Goal: Task Accomplishment & Management: Complete application form

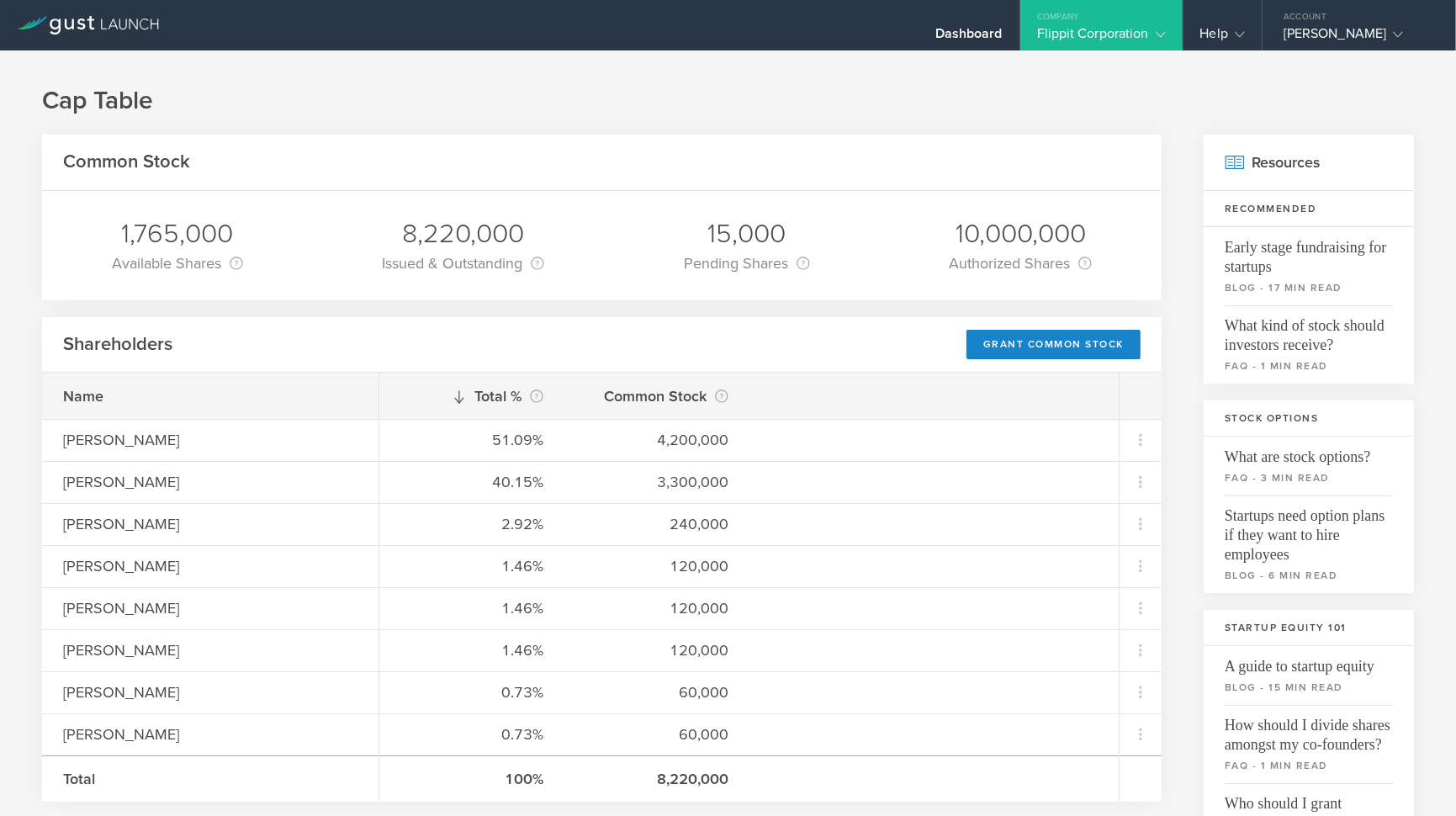
click at [1133, 26] on div "Flippit Corporation" at bounding box center [1101, 38] width 128 height 25
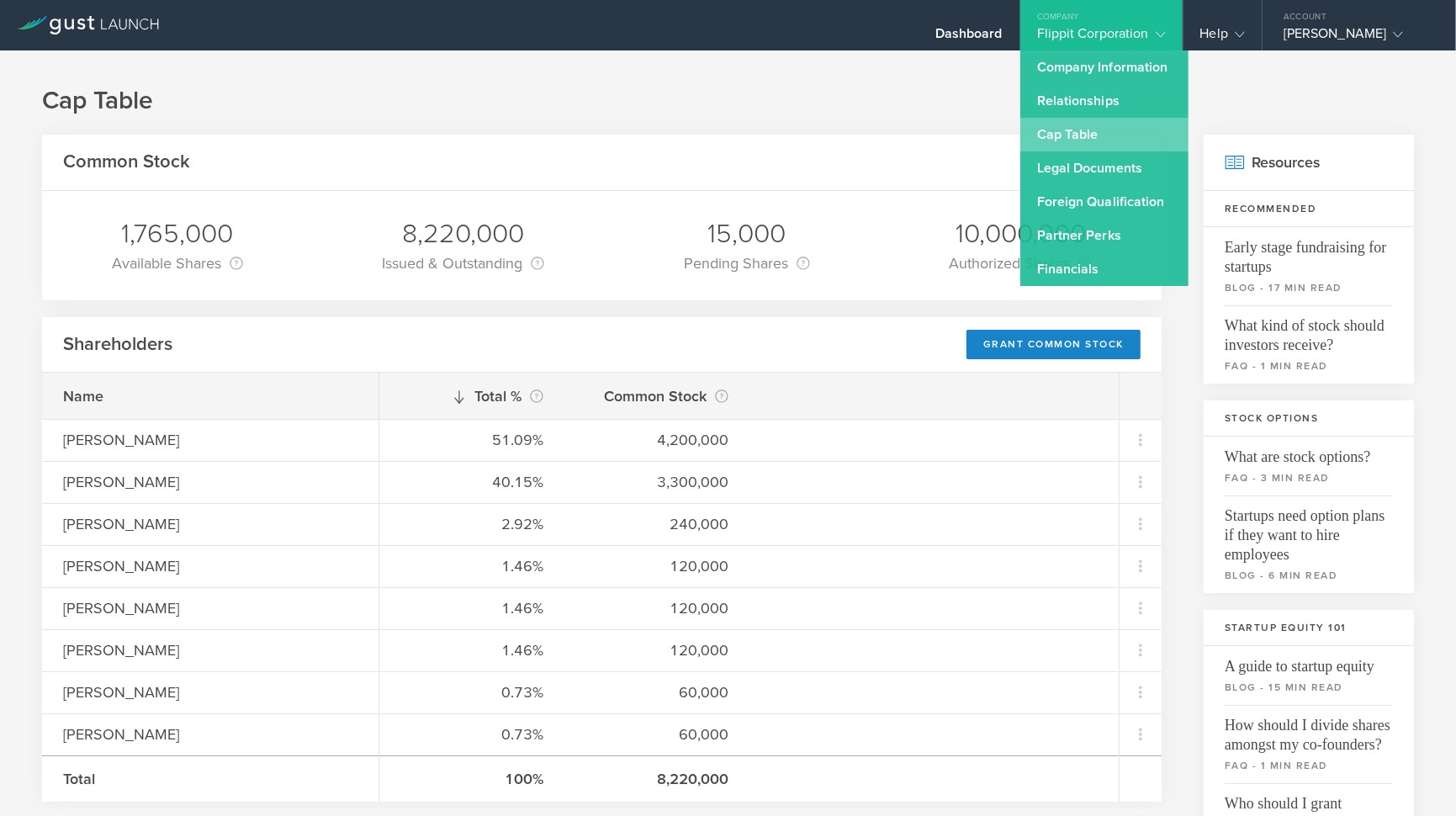
click at [1053, 140] on link "Cap Table" at bounding box center [1104, 134] width 168 height 33
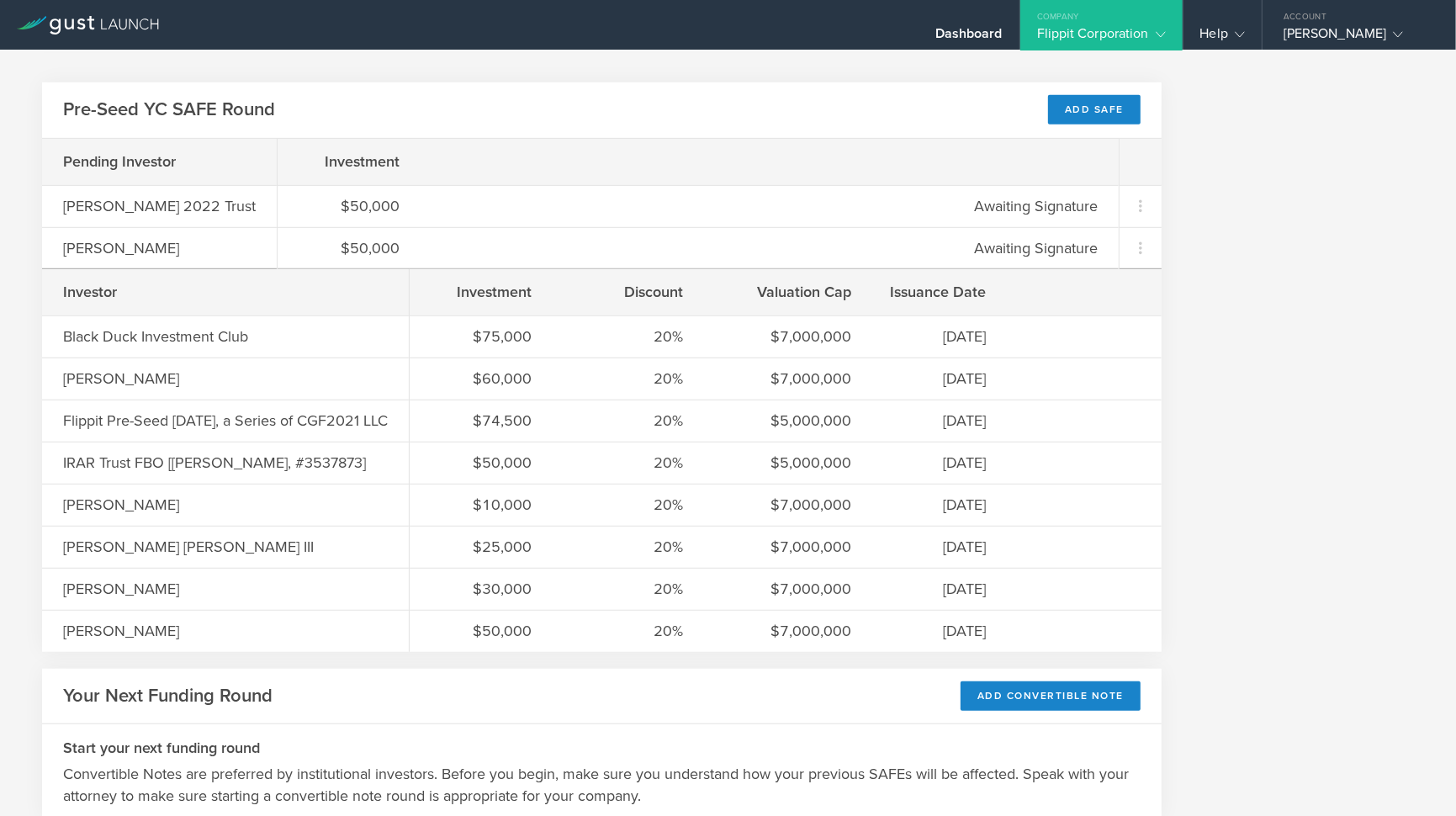
scroll to position [865, 0]
click at [1074, 106] on div "Add SAFE" at bounding box center [1094, 112] width 92 height 29
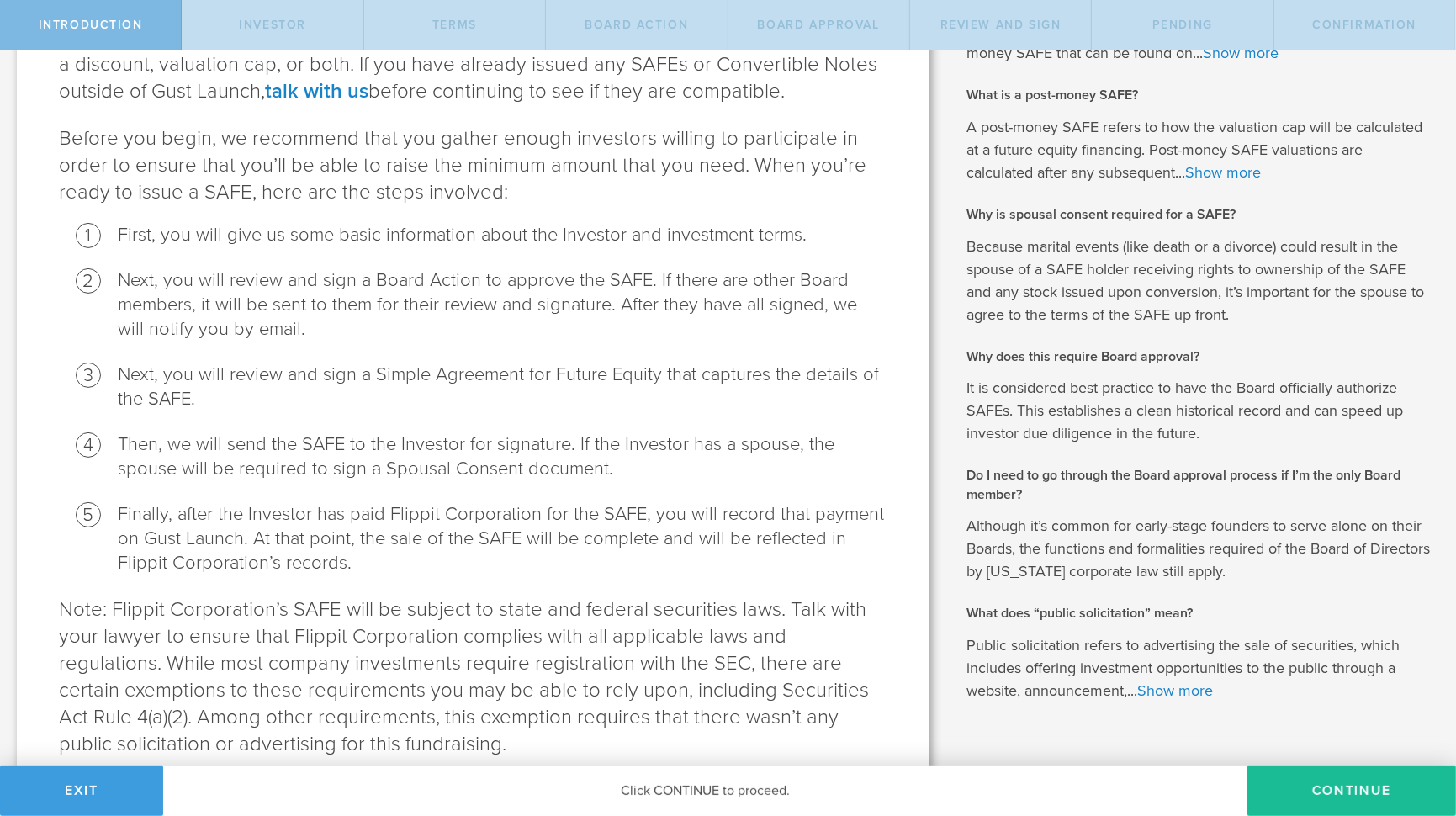
scroll to position [312, 0]
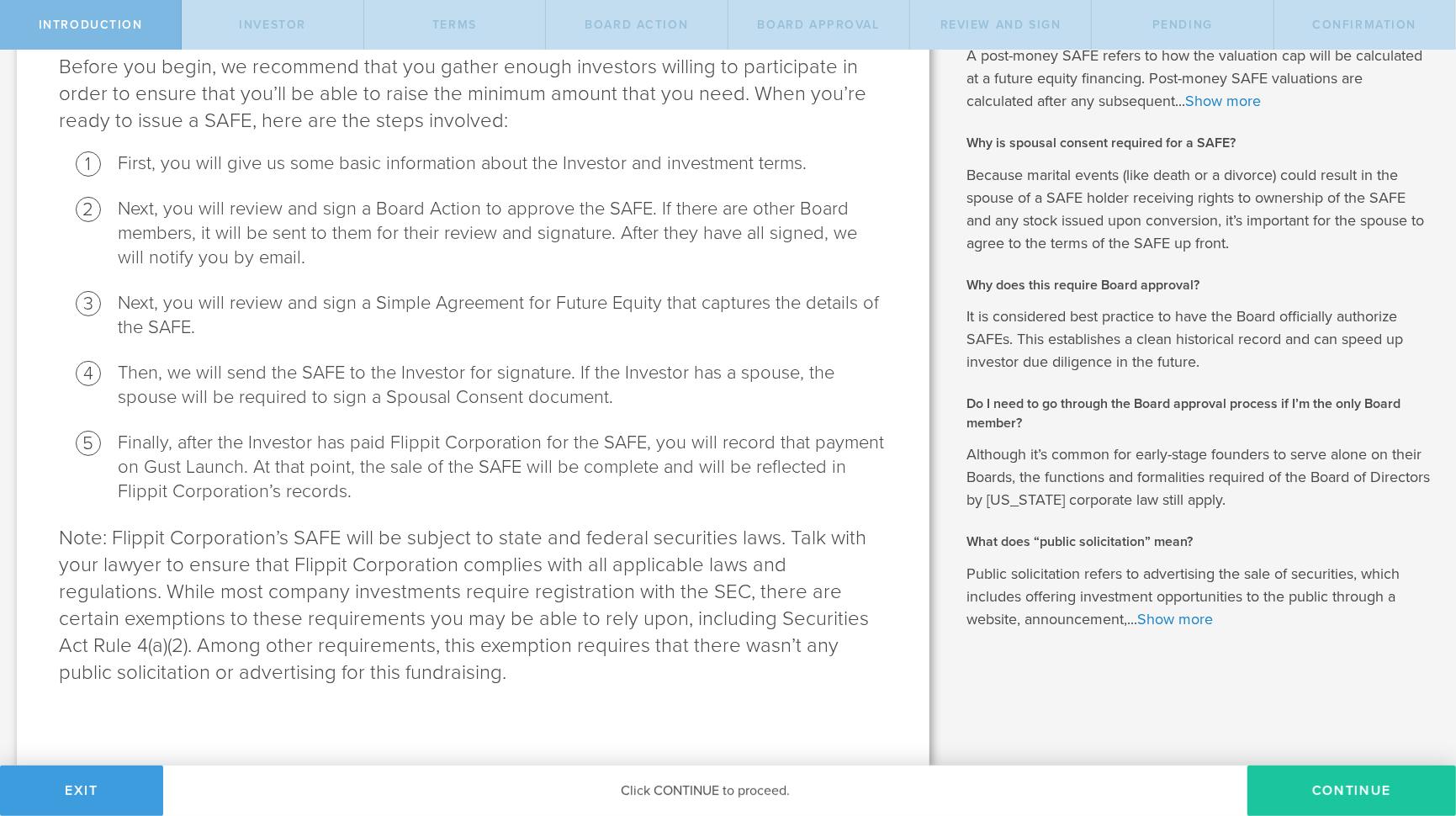
click at [1302, 787] on button "Continue" at bounding box center [1351, 792] width 209 height 51
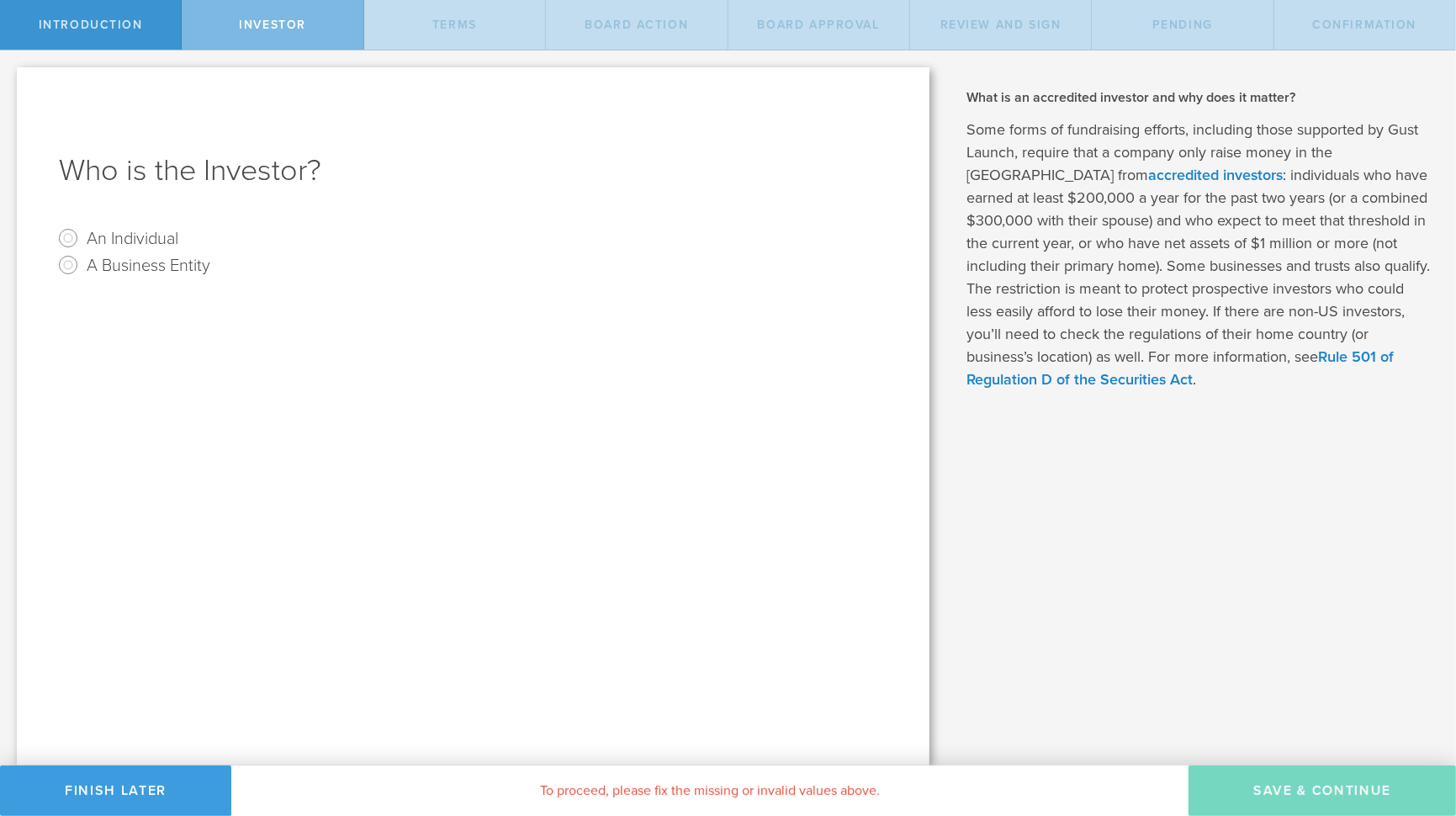
scroll to position [0, 0]
click at [66, 235] on input "An Individual" at bounding box center [68, 237] width 26 height 26
radio input "true"
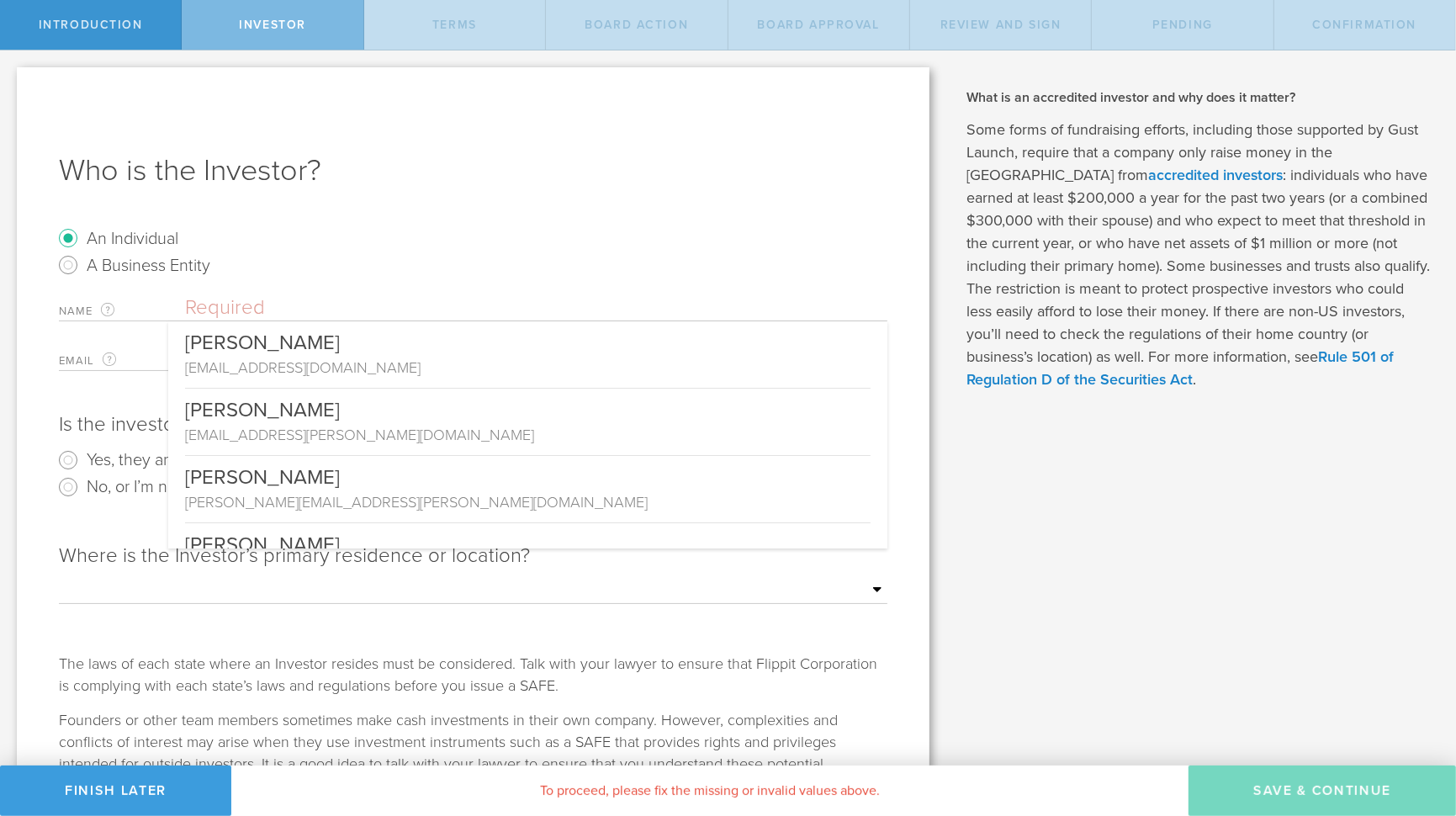
click at [224, 299] on input "text" at bounding box center [536, 308] width 702 height 25
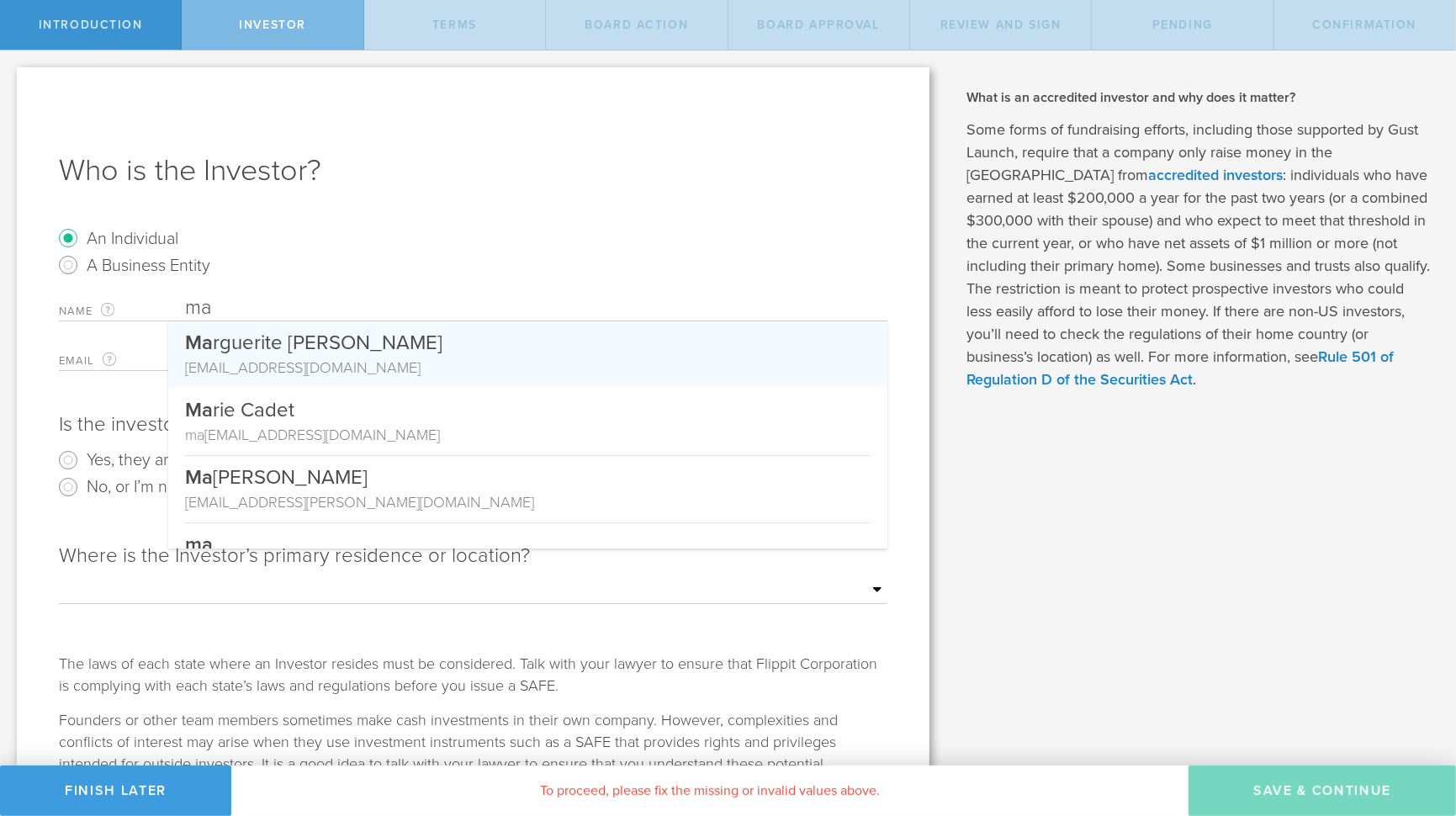
click at [460, 360] on div "[EMAIL_ADDRESS][DOMAIN_NAME]" at bounding box center [528, 367] width 685 height 22
type input "[PERSON_NAME]"
type input "[EMAIL_ADDRESS][DOMAIN_NAME]"
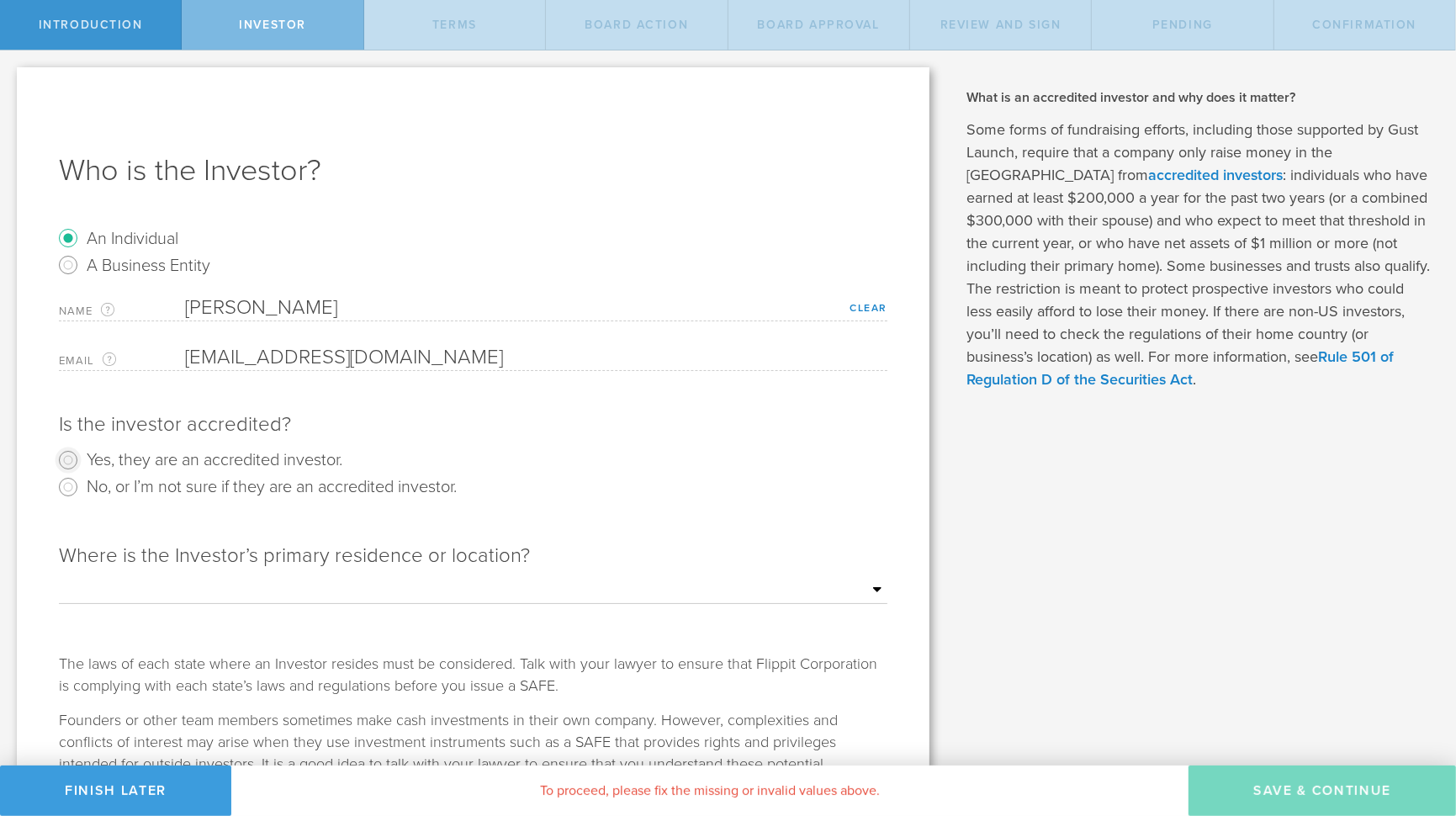
click at [70, 460] on input "Yes, they are an accredited investor." at bounding box center [68, 459] width 26 height 26
radio input "true"
click at [861, 582] on select "Outside of the US Alabama Alaska Arizona Arkansas California Colorado Connectic…" at bounding box center [473, 591] width 828 height 25
select select "string:NY"
click at [59, 578] on select "Outside of the US Alabama Alaska Arizona Arkansas California Colorado Connectic…" at bounding box center [473, 591] width 828 height 25
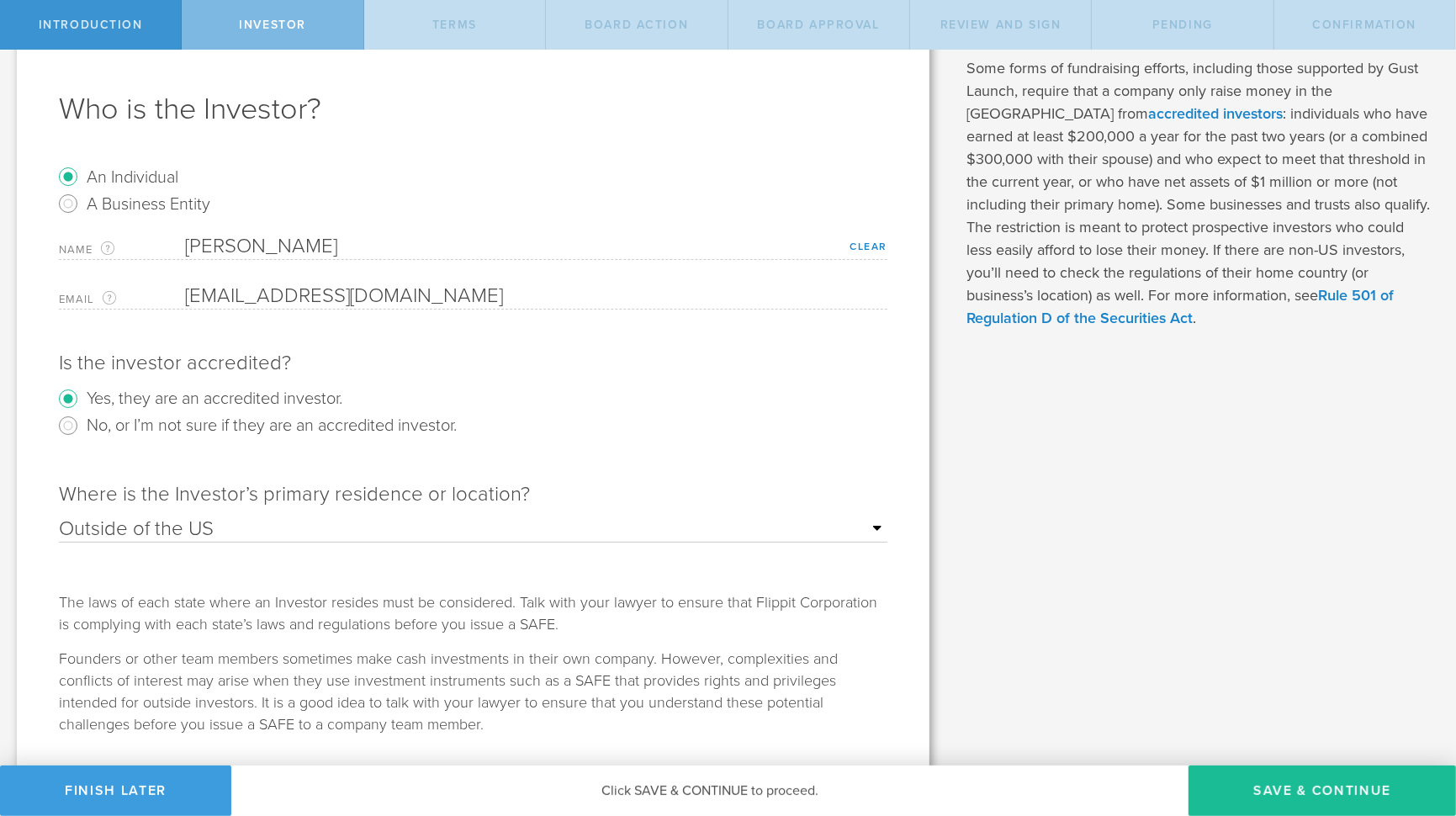
scroll to position [106, 0]
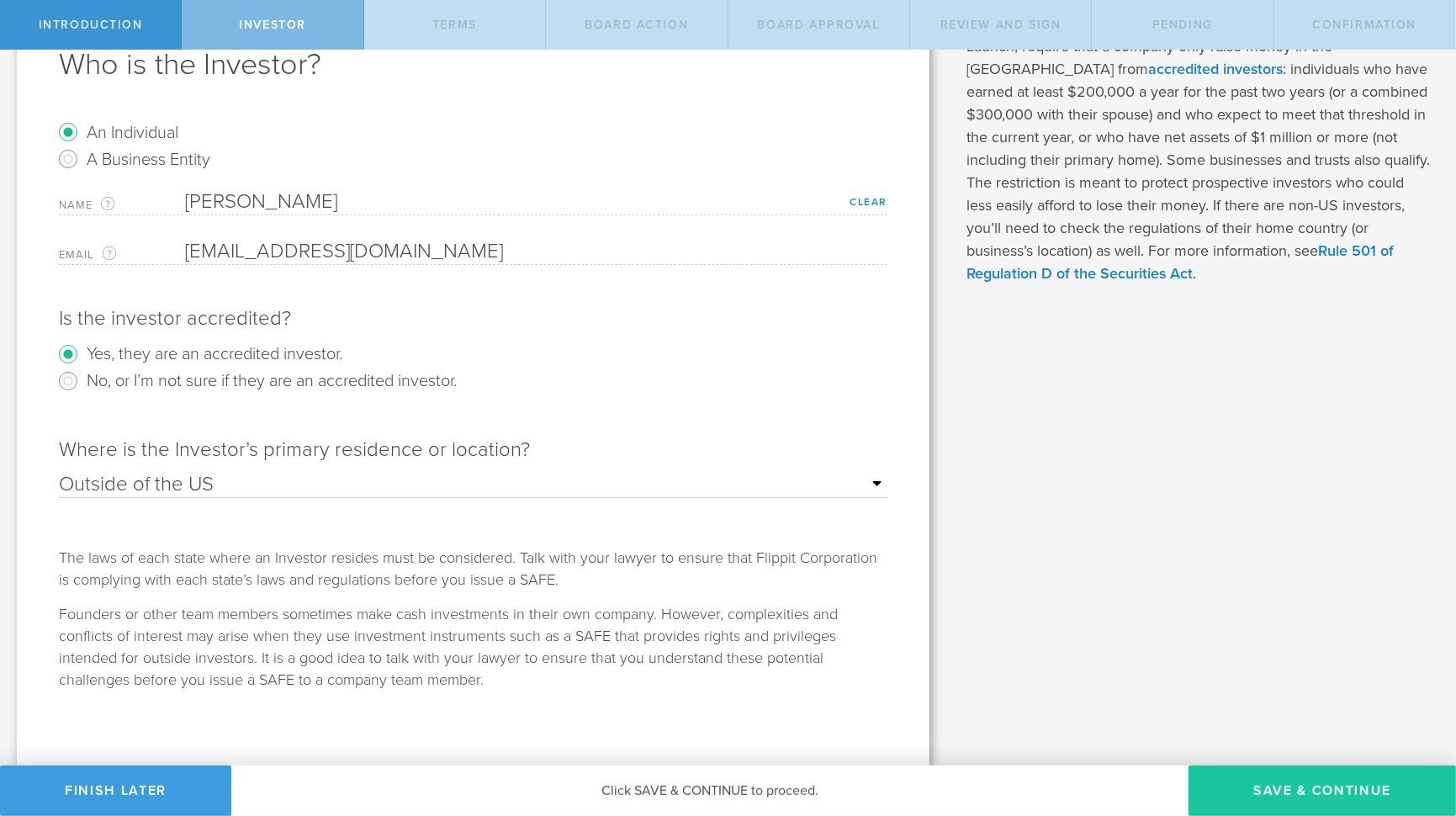
click at [1303, 784] on button "Save & Continue" at bounding box center [1322, 792] width 267 height 51
checkbox input "true"
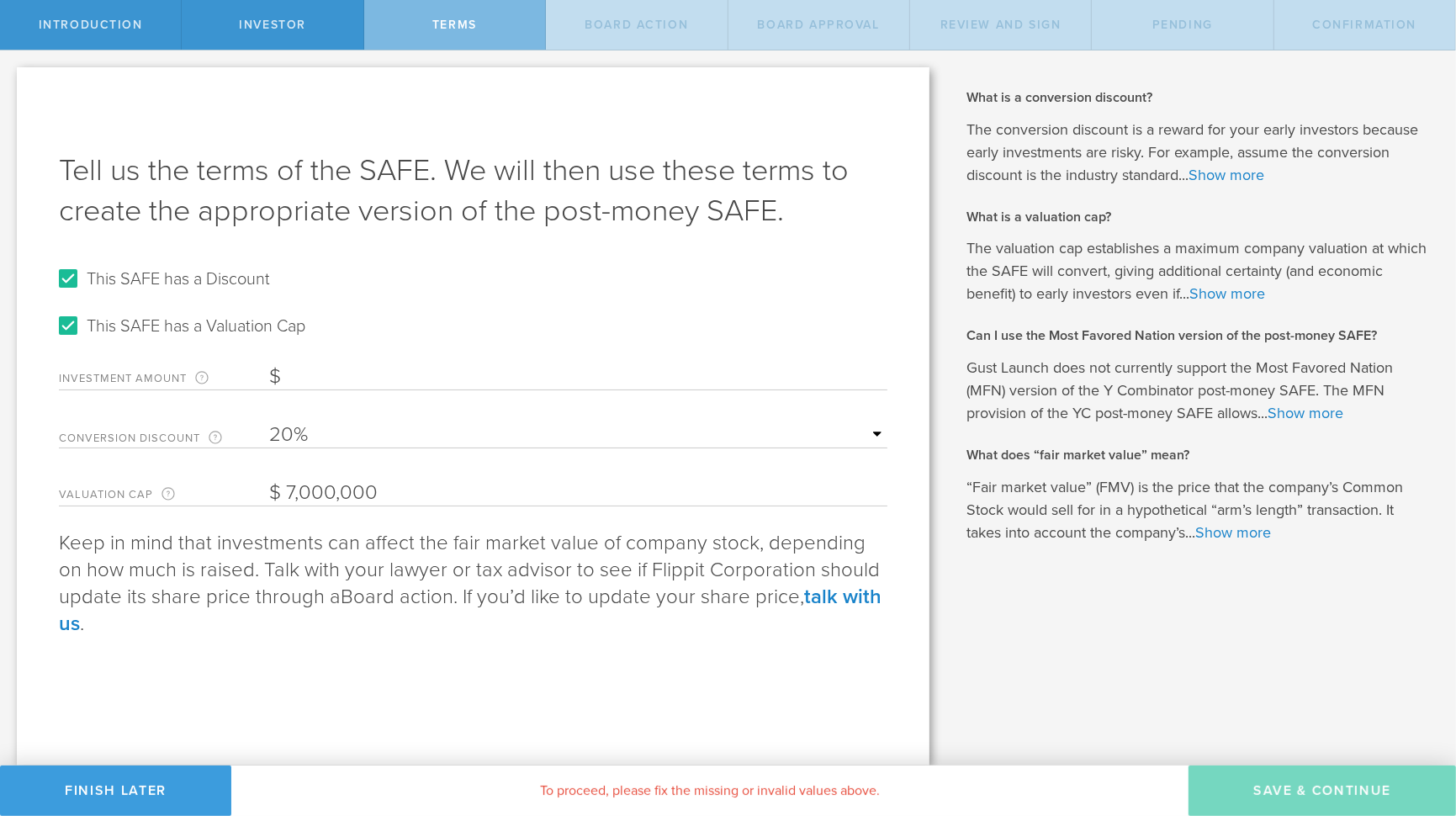
scroll to position [0, 0]
click at [349, 378] on input "Investment Amount The amount (in USD) that this investor is paying for the SAFE." at bounding box center [578, 377] width 618 height 25
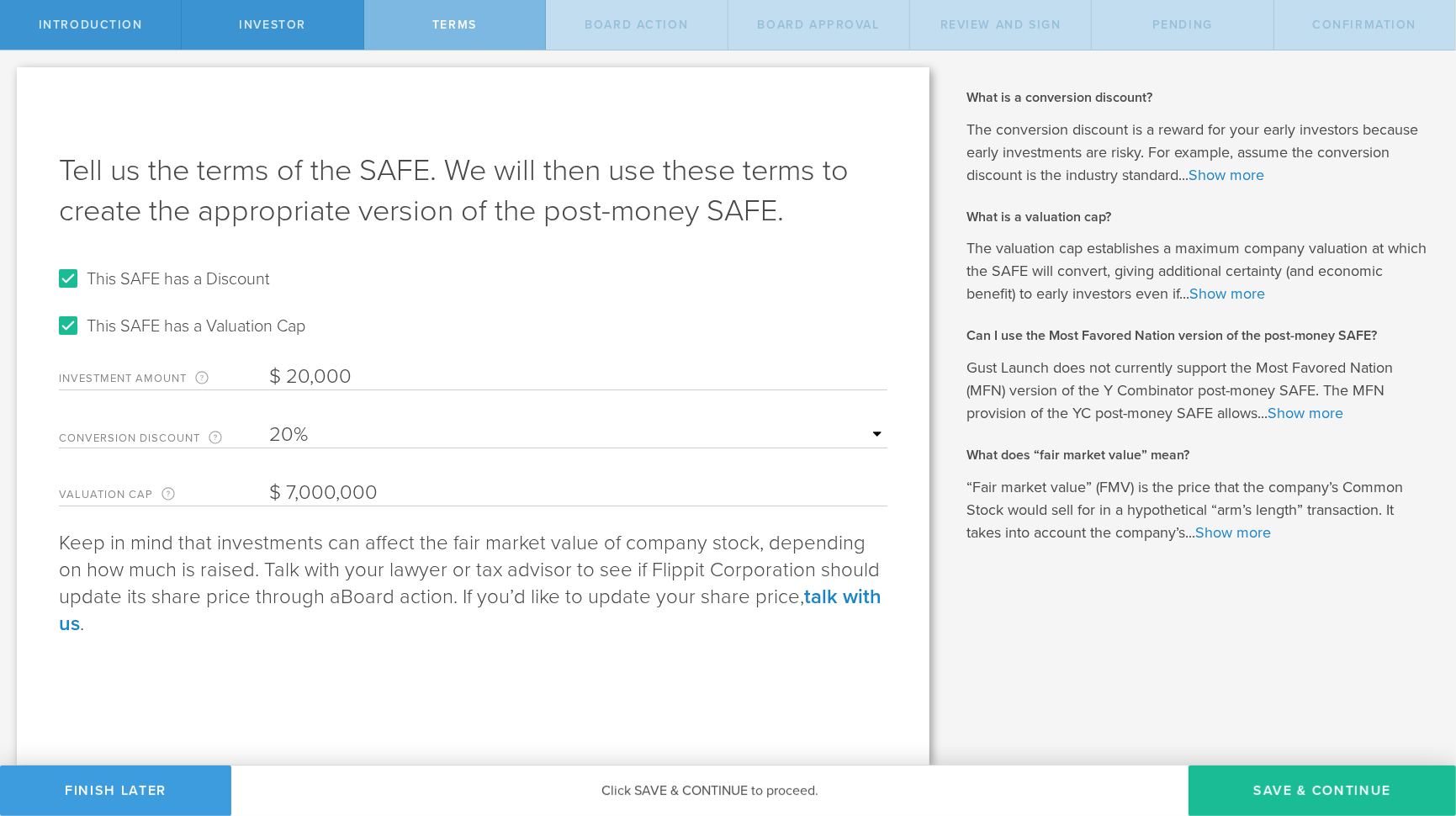
type input "20,000"
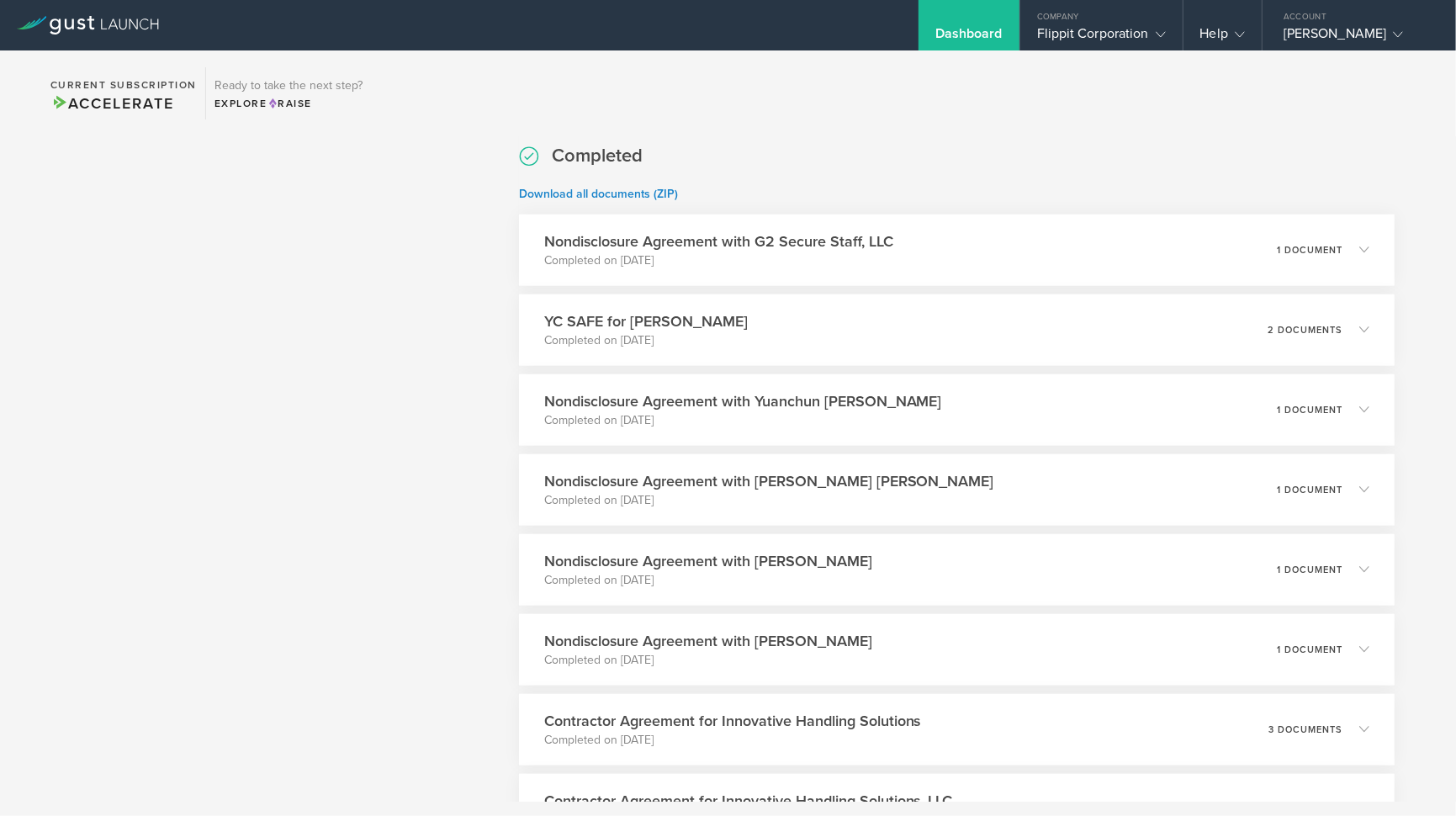
scroll to position [1389, 0]
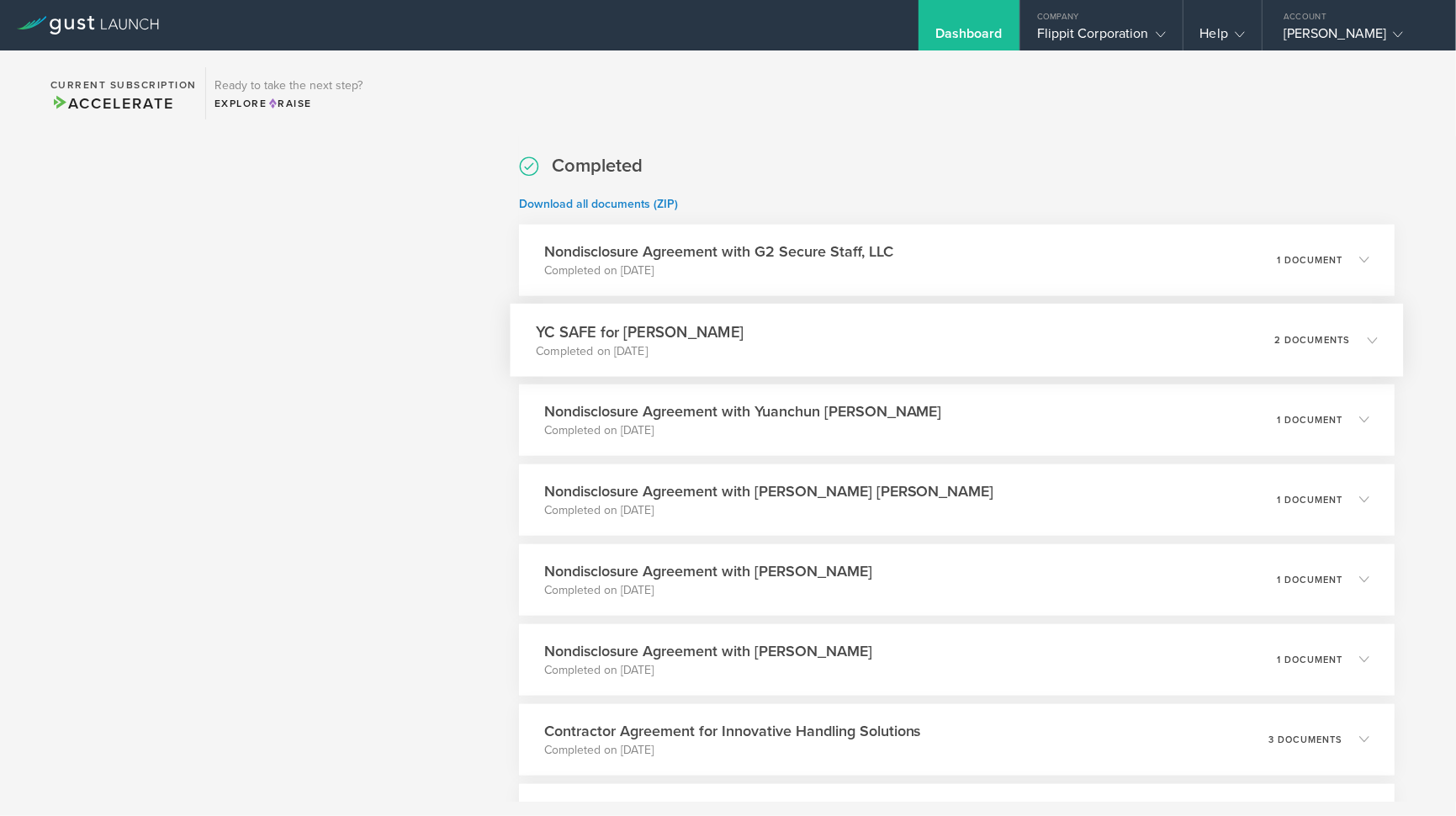
click at [701, 334] on h3 "YC SAFE for Marguerite T. Yates" at bounding box center [639, 331] width 208 height 23
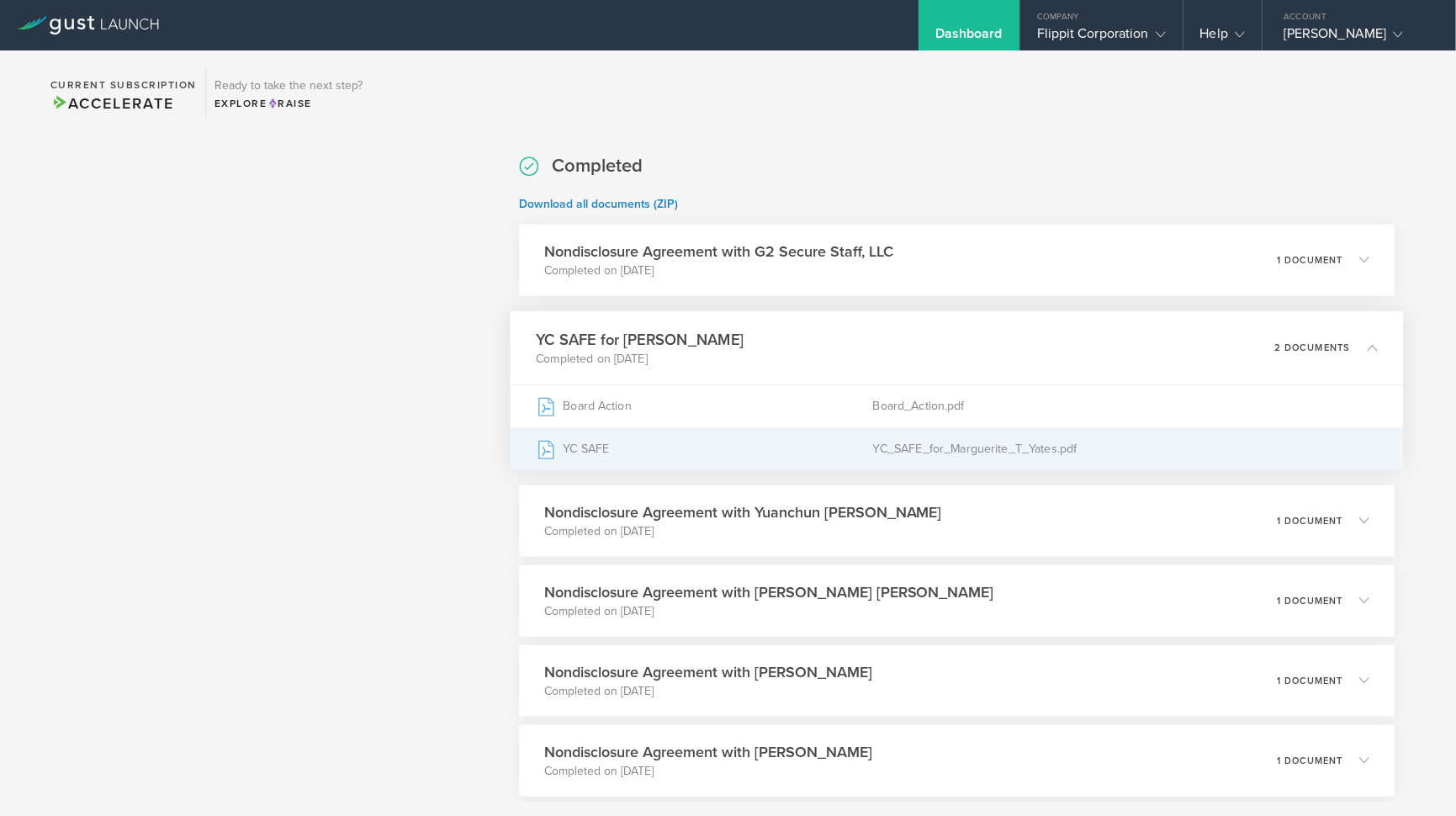
click at [940, 453] on div "YC_SAFE_for_Marguerite_T_Yates.pdf" at bounding box center [1125, 448] width 505 height 42
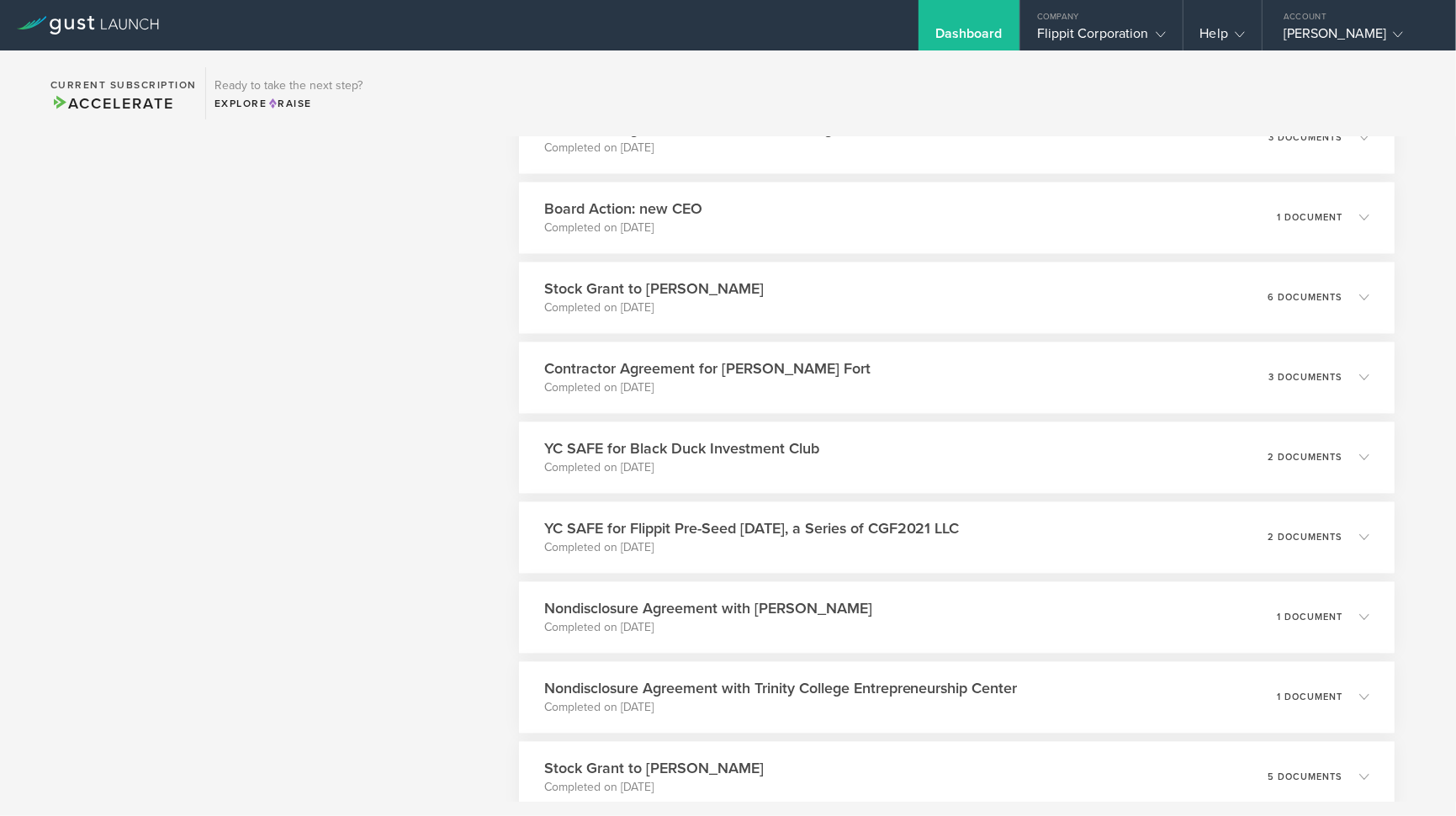
scroll to position [3196, 0]
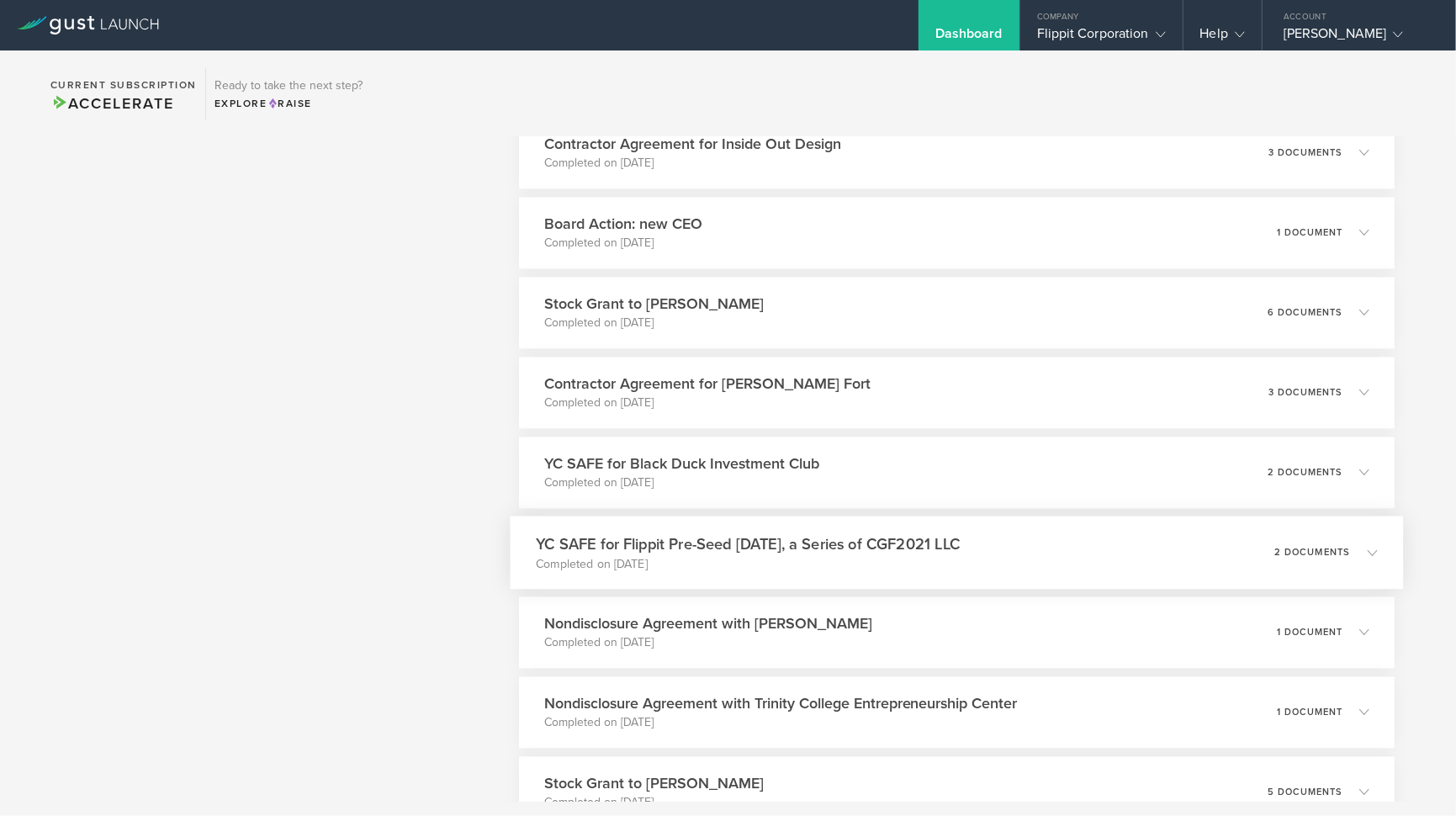
click at [740, 547] on h3 "YC SAFE for Flippit Pre-Seed Nov 2022, a Series of CGF2021 LLC" at bounding box center [747, 544] width 424 height 23
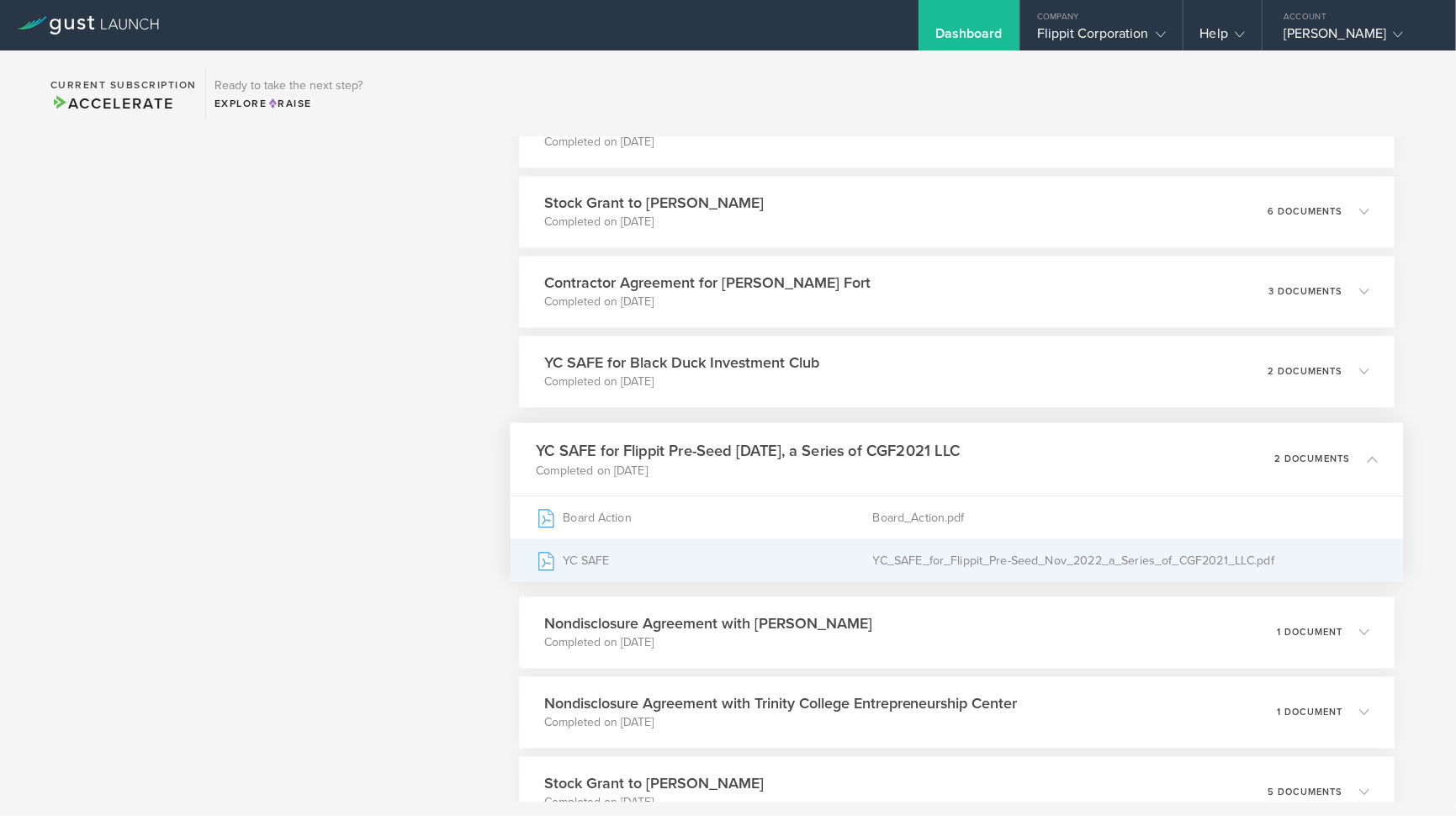
click at [700, 563] on div "YC SAFE" at bounding box center [704, 559] width 337 height 42
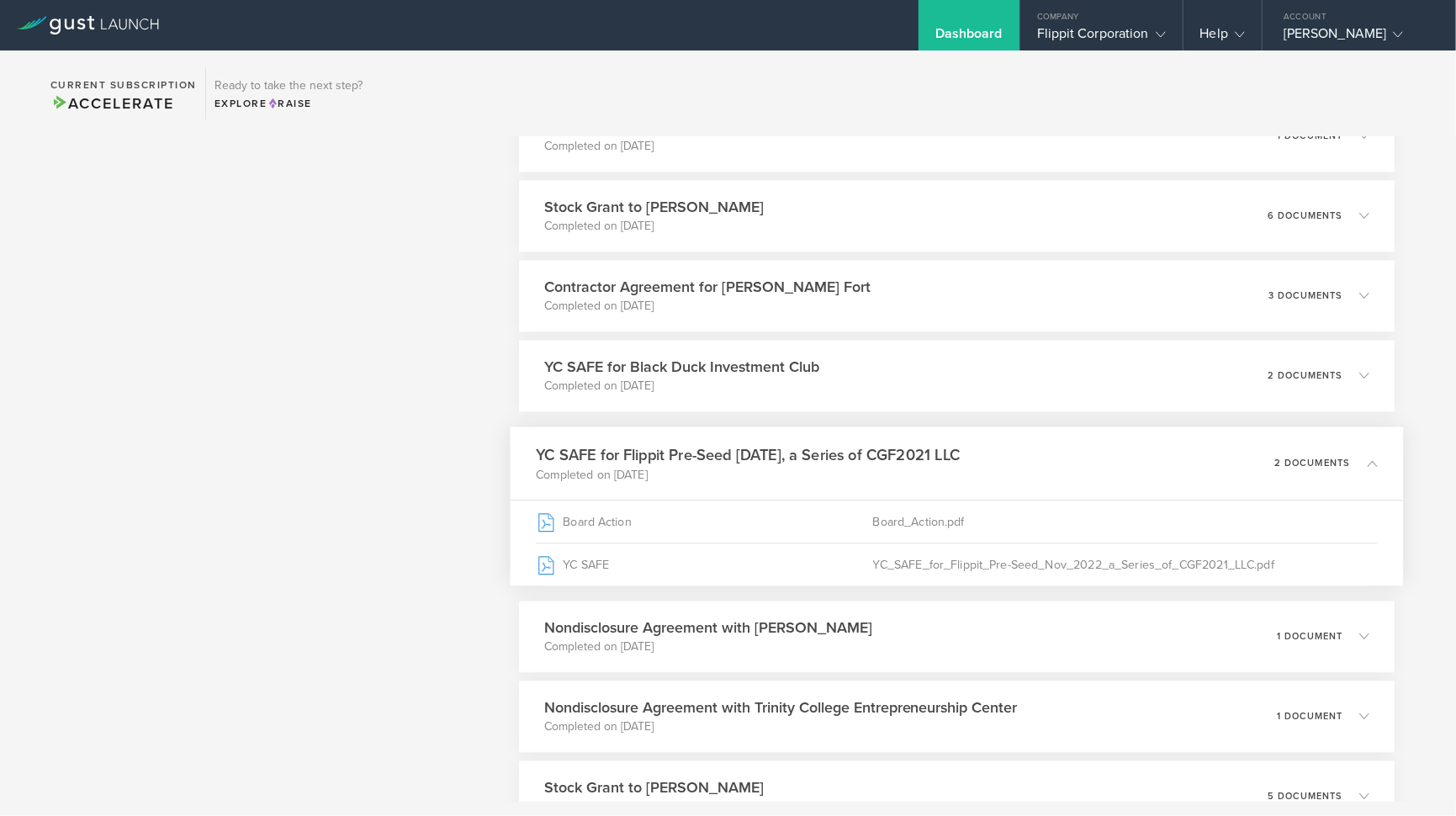
scroll to position [3182, 0]
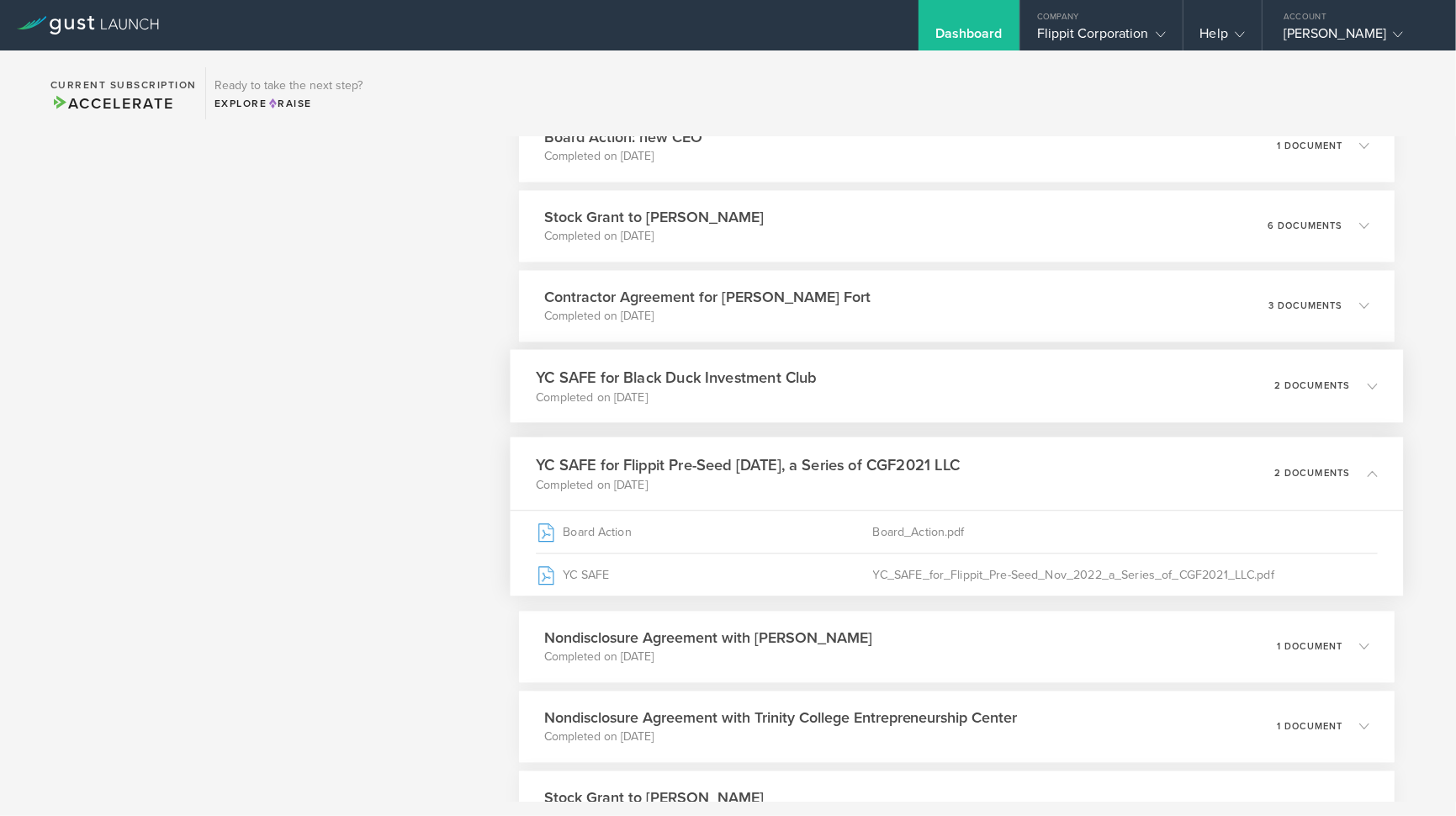
click at [652, 381] on h3 "YC SAFE for Black Duck Investment Club" at bounding box center [676, 377] width 281 height 23
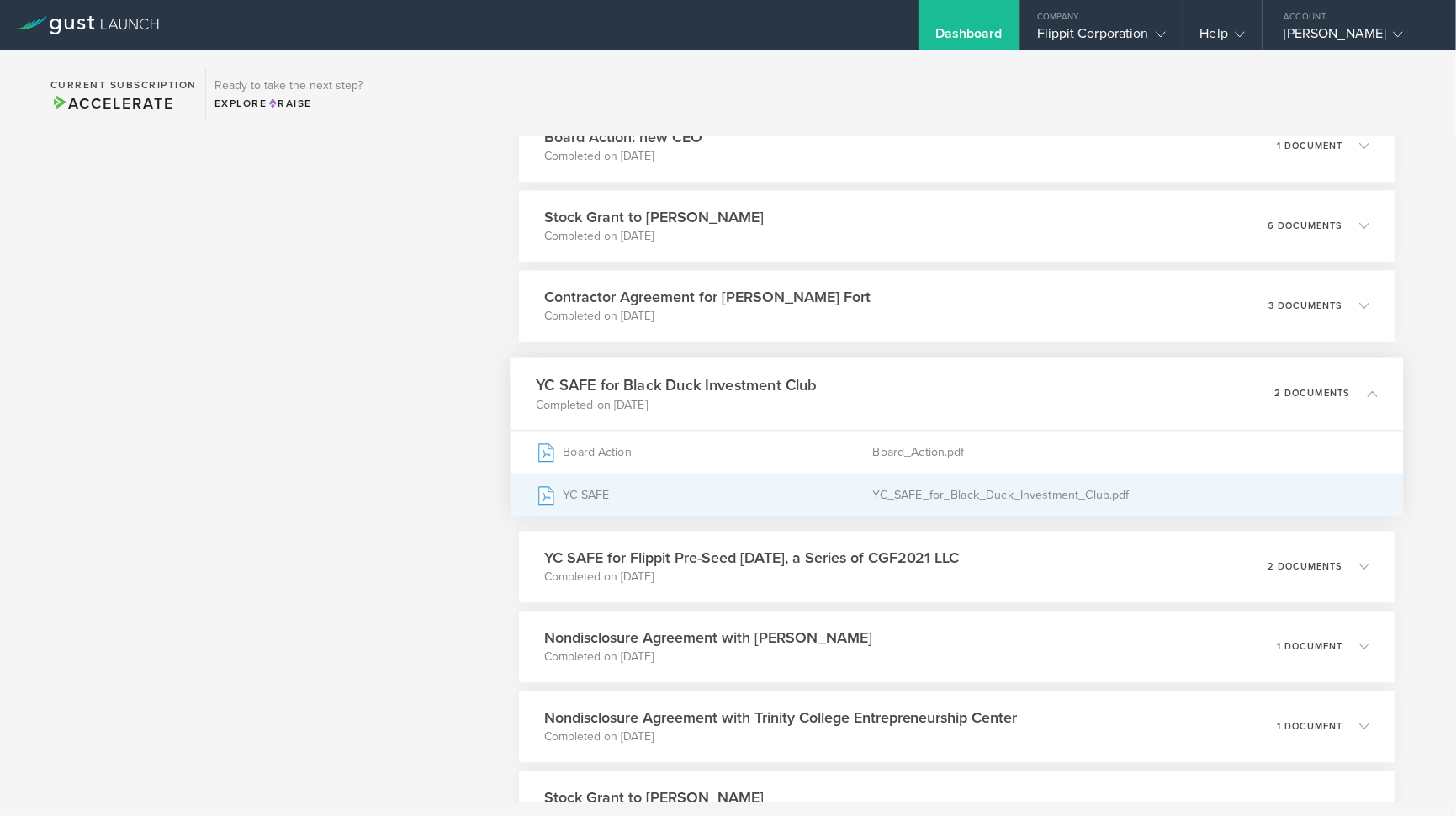
click at [890, 493] on div "YC_SAFE_for_Black_Duck_Investment_Club.pdf" at bounding box center [1125, 494] width 505 height 42
click at [884, 491] on div "YC_SAFE_for_Black_Duck_Investment_Club.pdf" at bounding box center [1125, 494] width 505 height 42
click at [890, 486] on div "YC_SAFE_for_Black_Duck_Investment_Club.pdf" at bounding box center [1125, 494] width 505 height 42
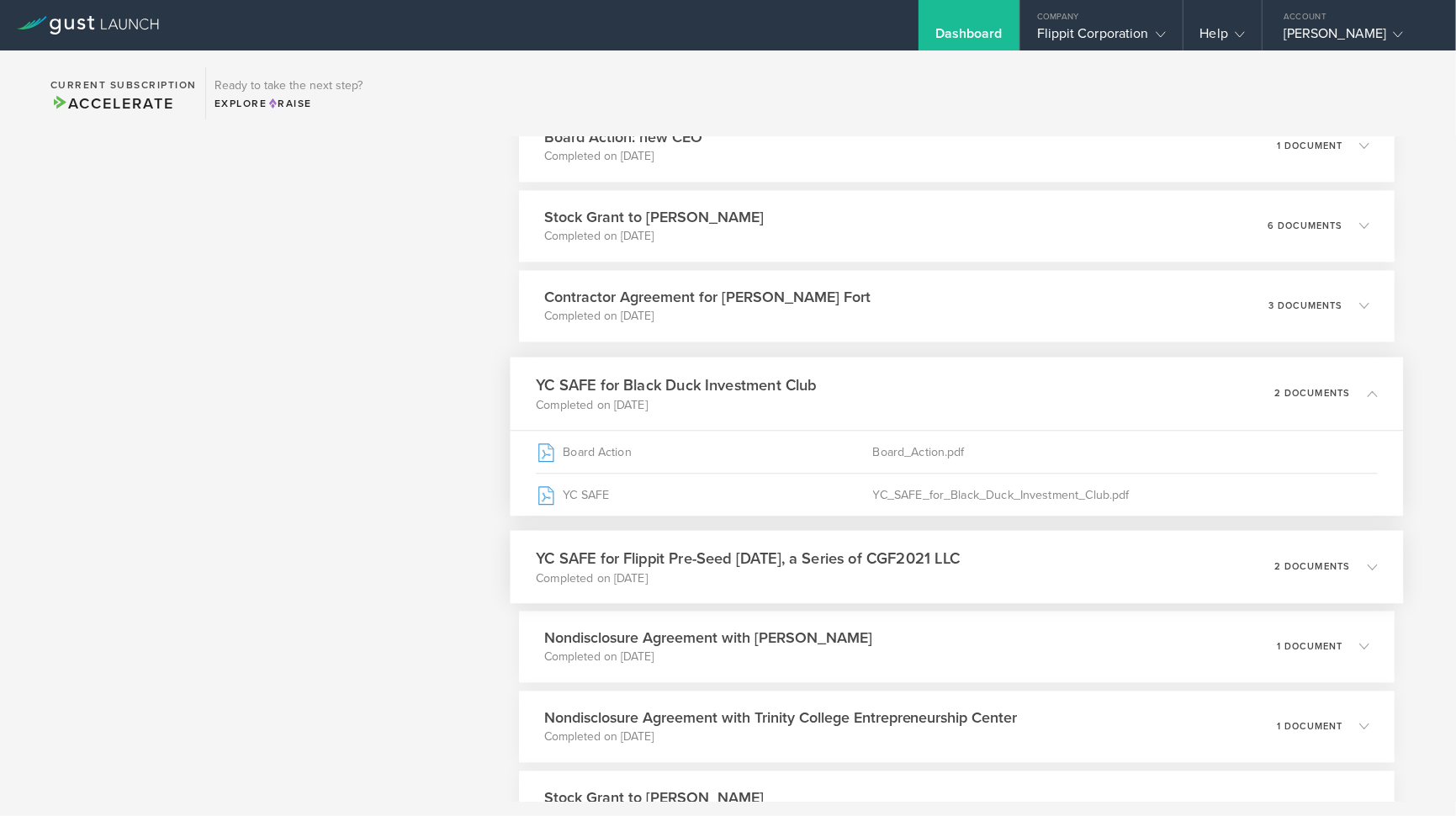
click at [794, 564] on h3 "YC SAFE for Flippit Pre-Seed Nov 2022, a Series of CGF2021 LLC" at bounding box center [747, 557] width 424 height 23
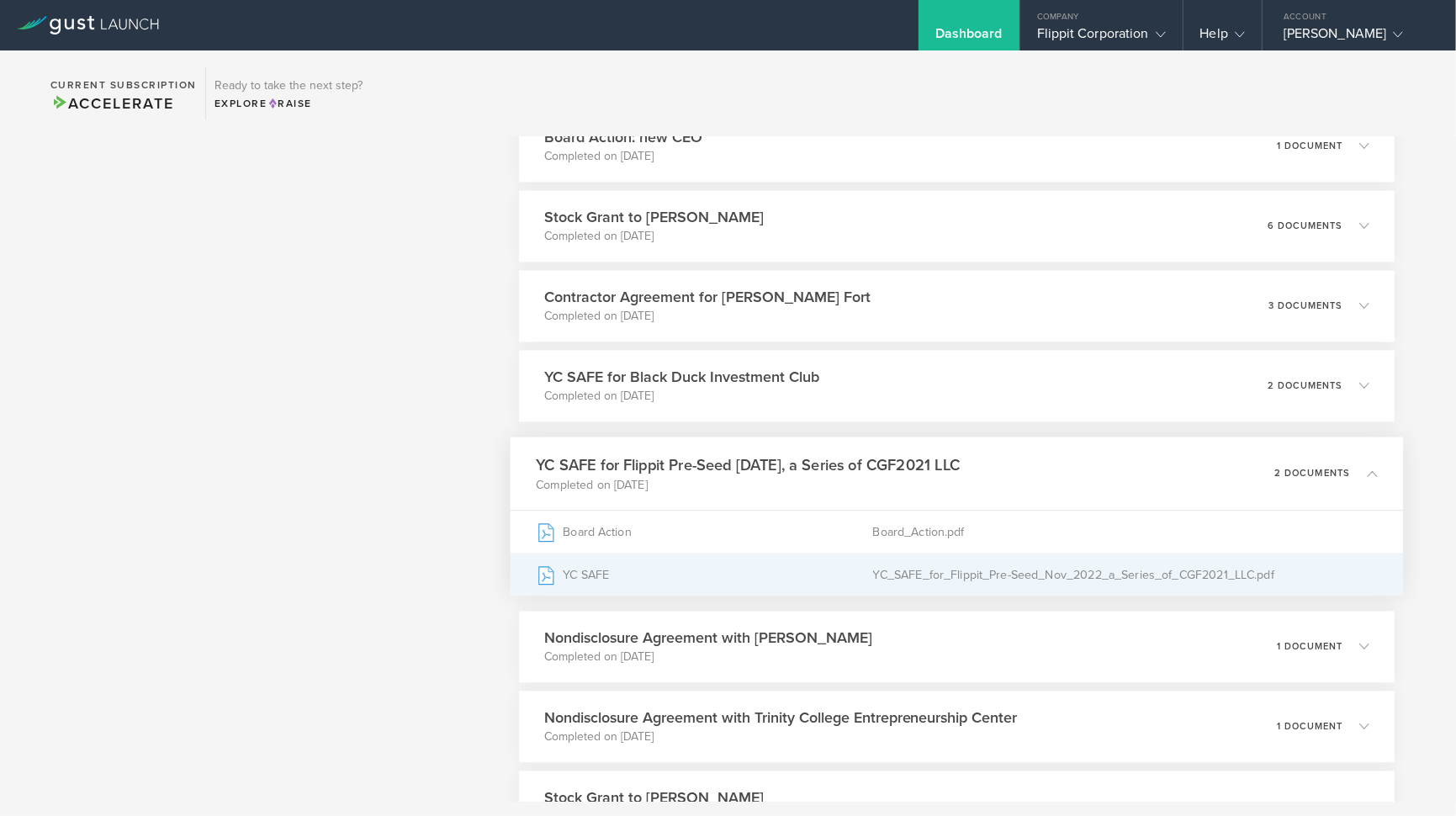
click at [823, 569] on div "YC SAFE" at bounding box center [704, 573] width 337 height 42
click at [884, 566] on div "YC_SAFE_for_Flippit_Pre-Seed_Nov_2022_a_Series_of_CGF2021_LLC.pdf" at bounding box center [1125, 573] width 505 height 42
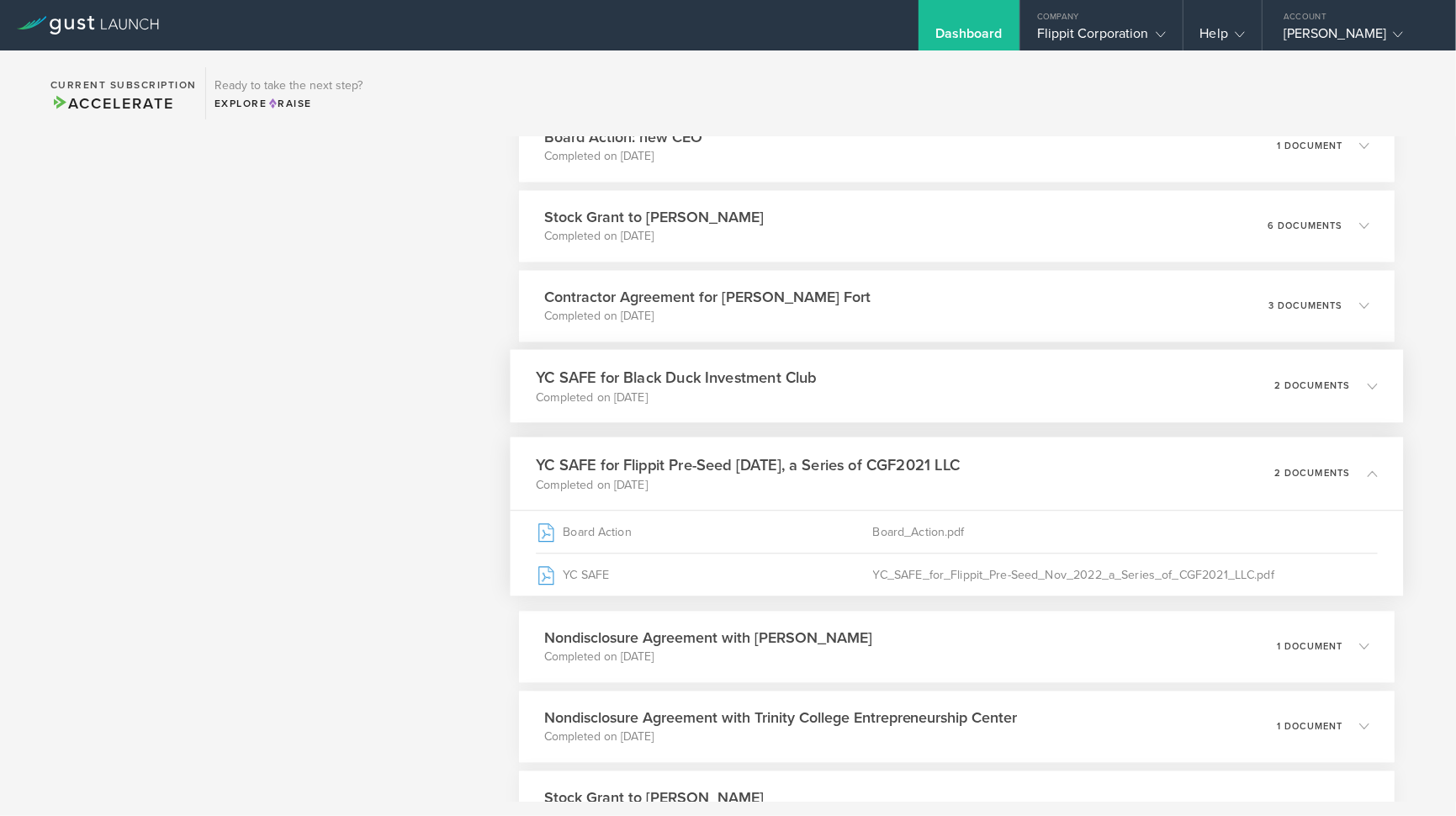
click at [658, 389] on p "Completed on Nov 14, 2023" at bounding box center [676, 396] width 281 height 17
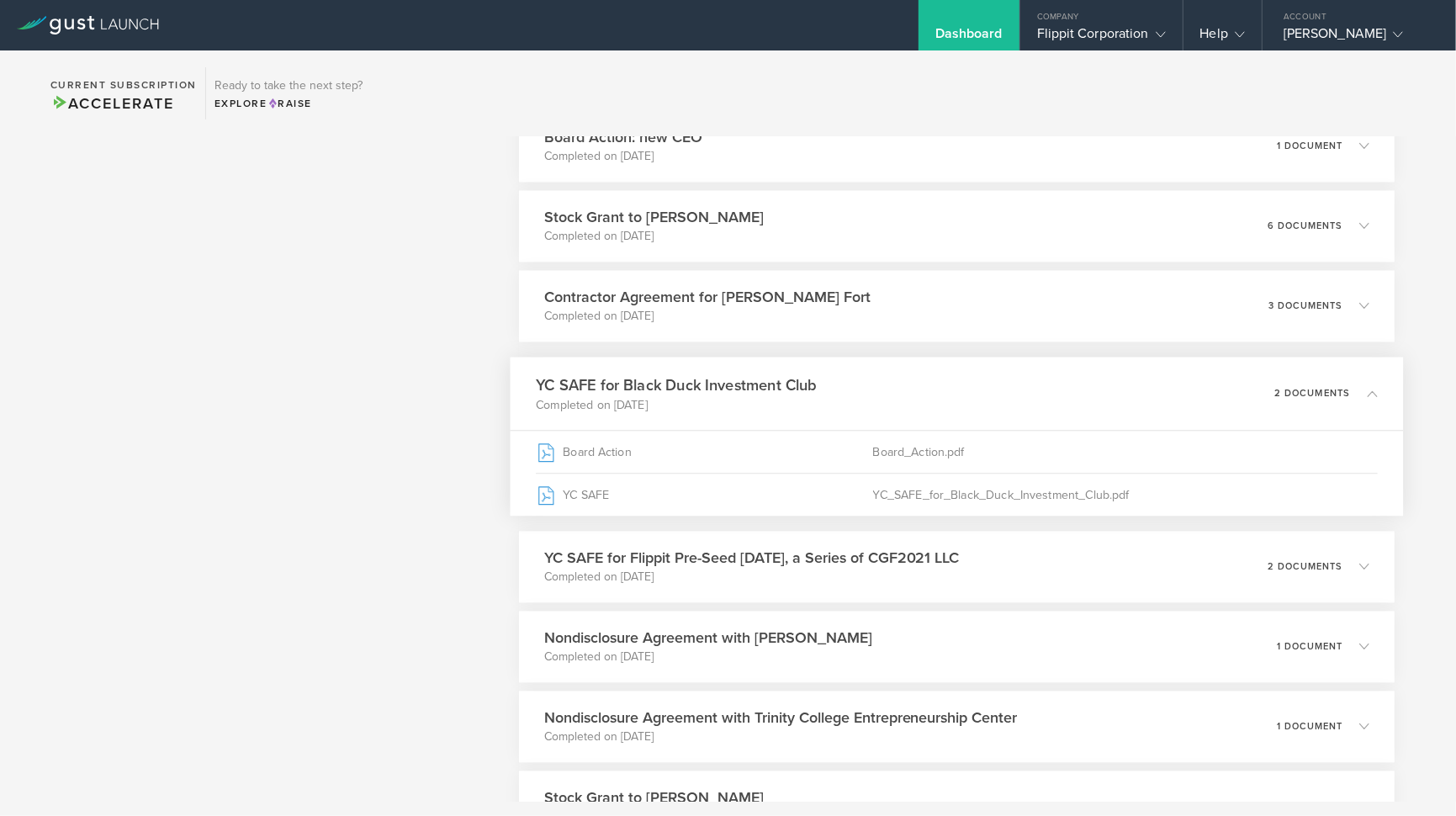
click at [1273, 391] on p "2 documents" at bounding box center [1311, 392] width 76 height 9
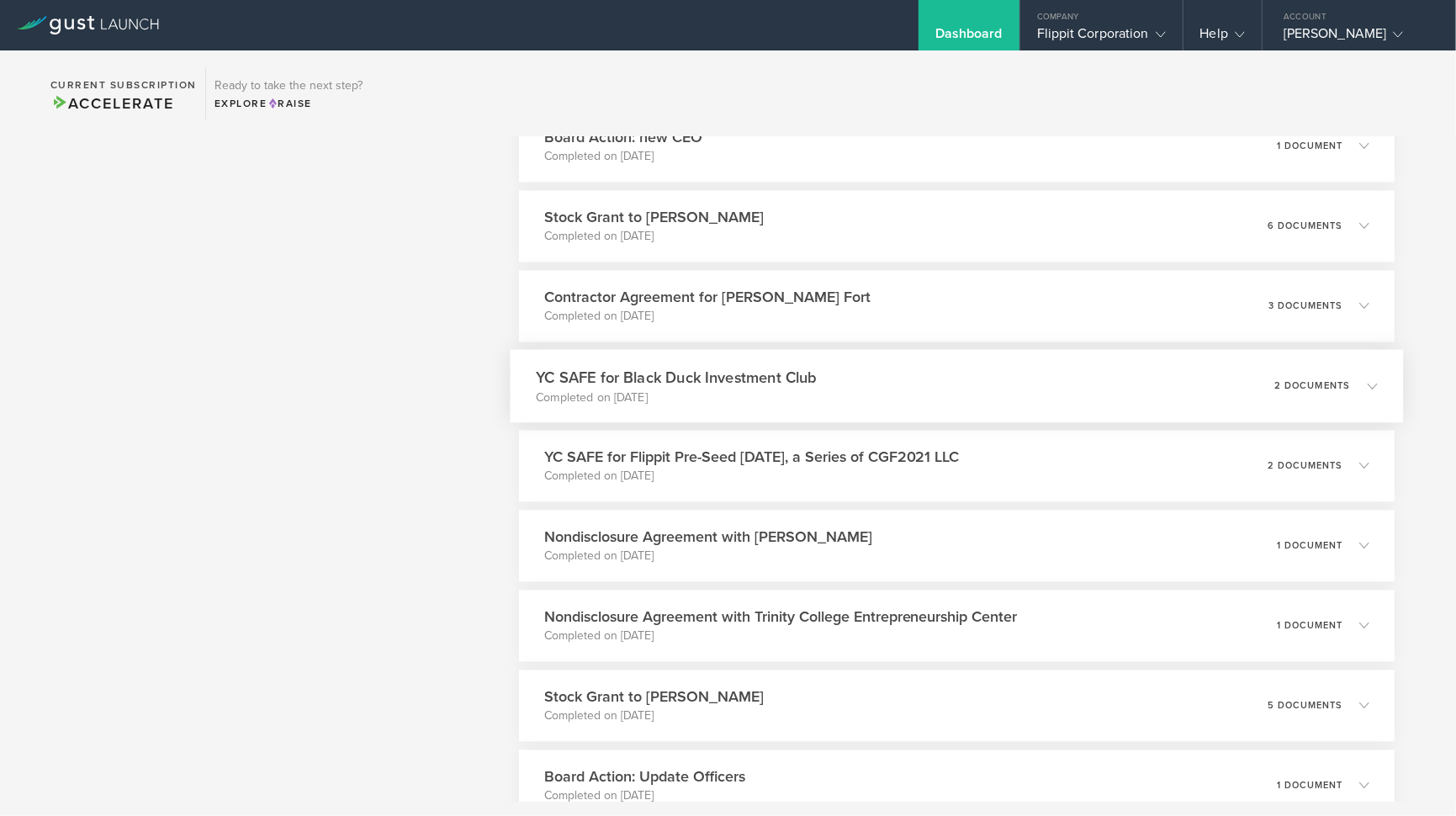
click at [653, 384] on h3 "YC SAFE for Black Duck Investment Club" at bounding box center [676, 377] width 281 height 23
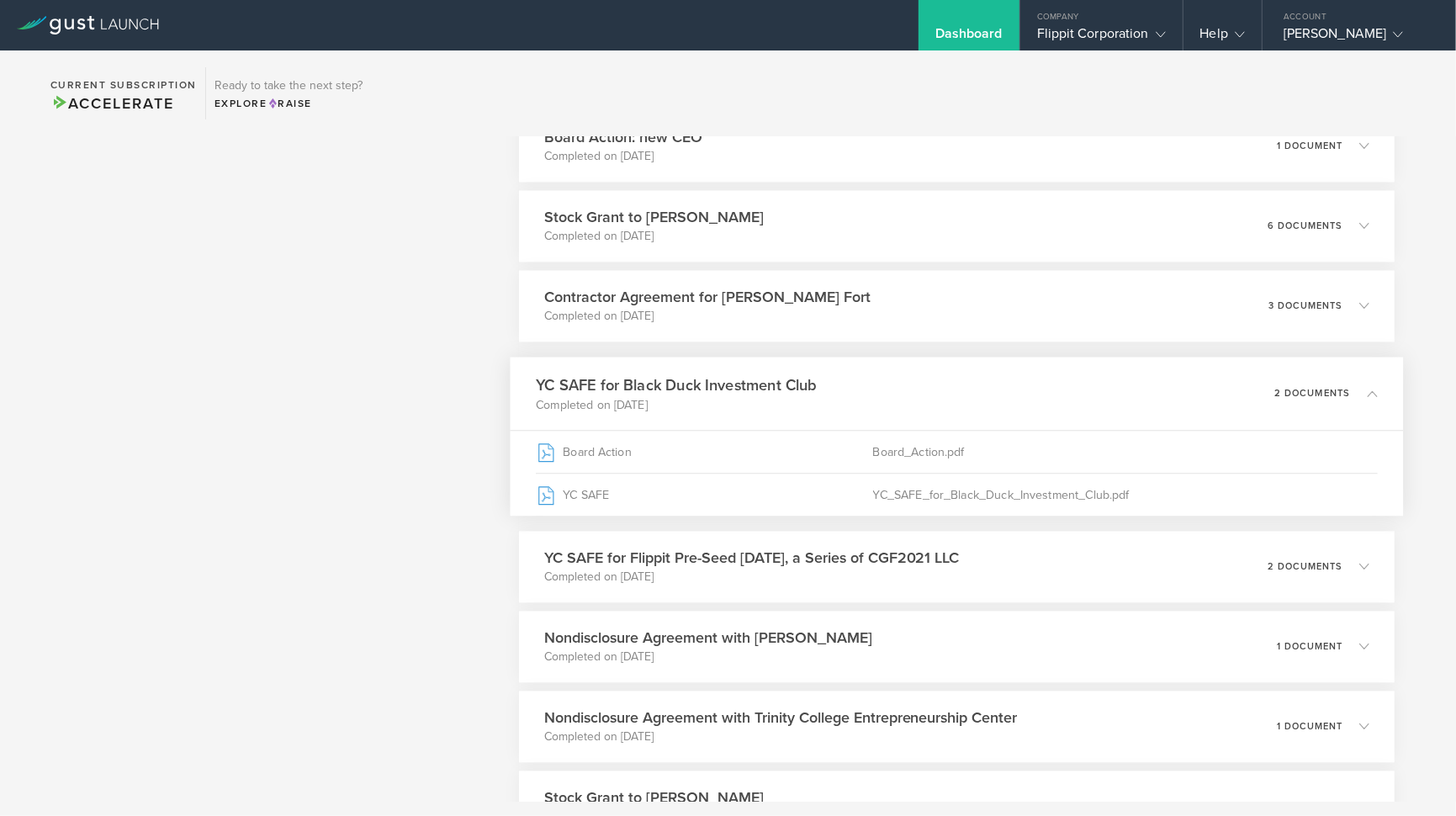
click at [653, 384] on h3 "YC SAFE for Black Duck Investment Club" at bounding box center [676, 384] width 281 height 23
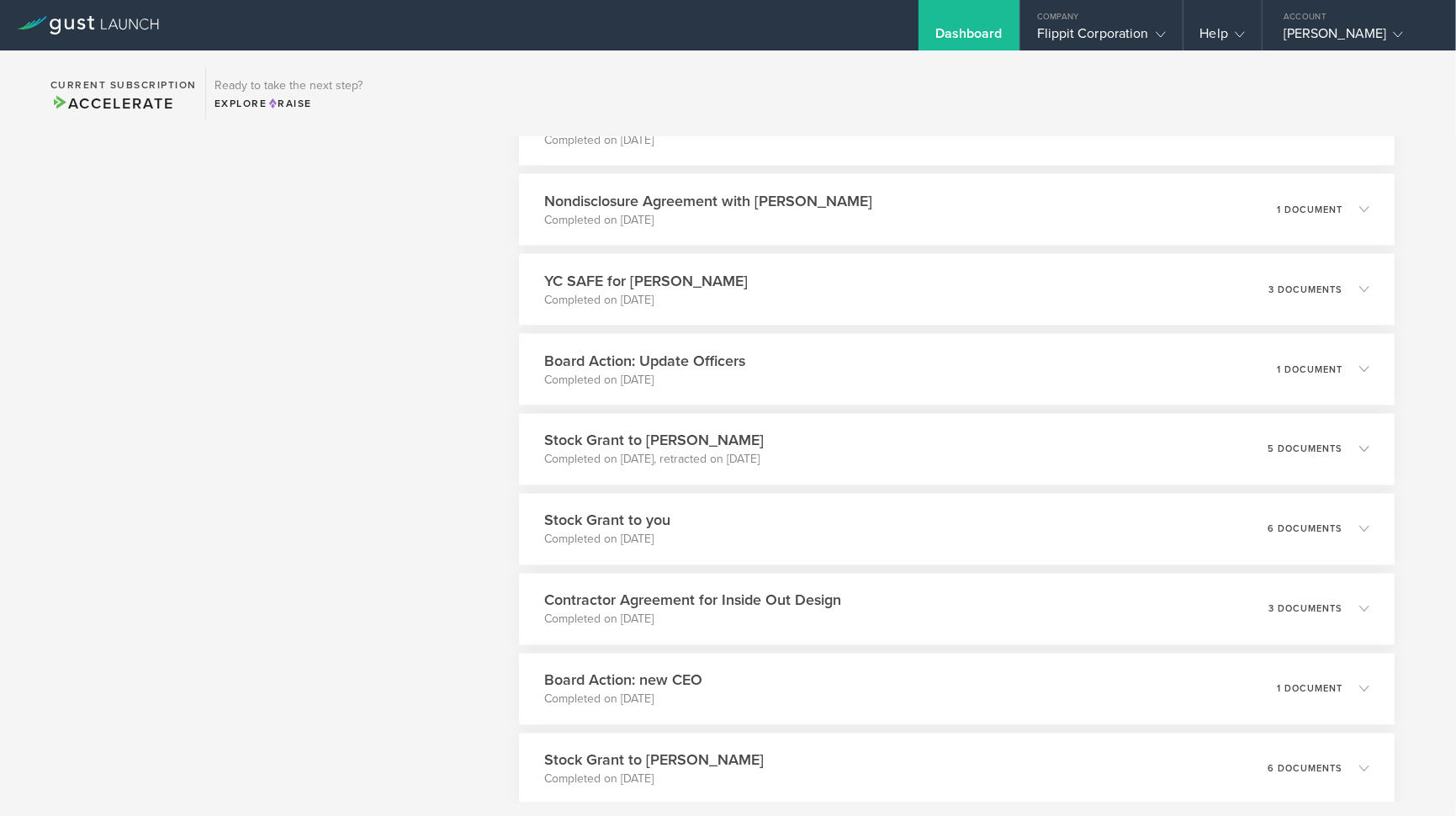
scroll to position [2524, 0]
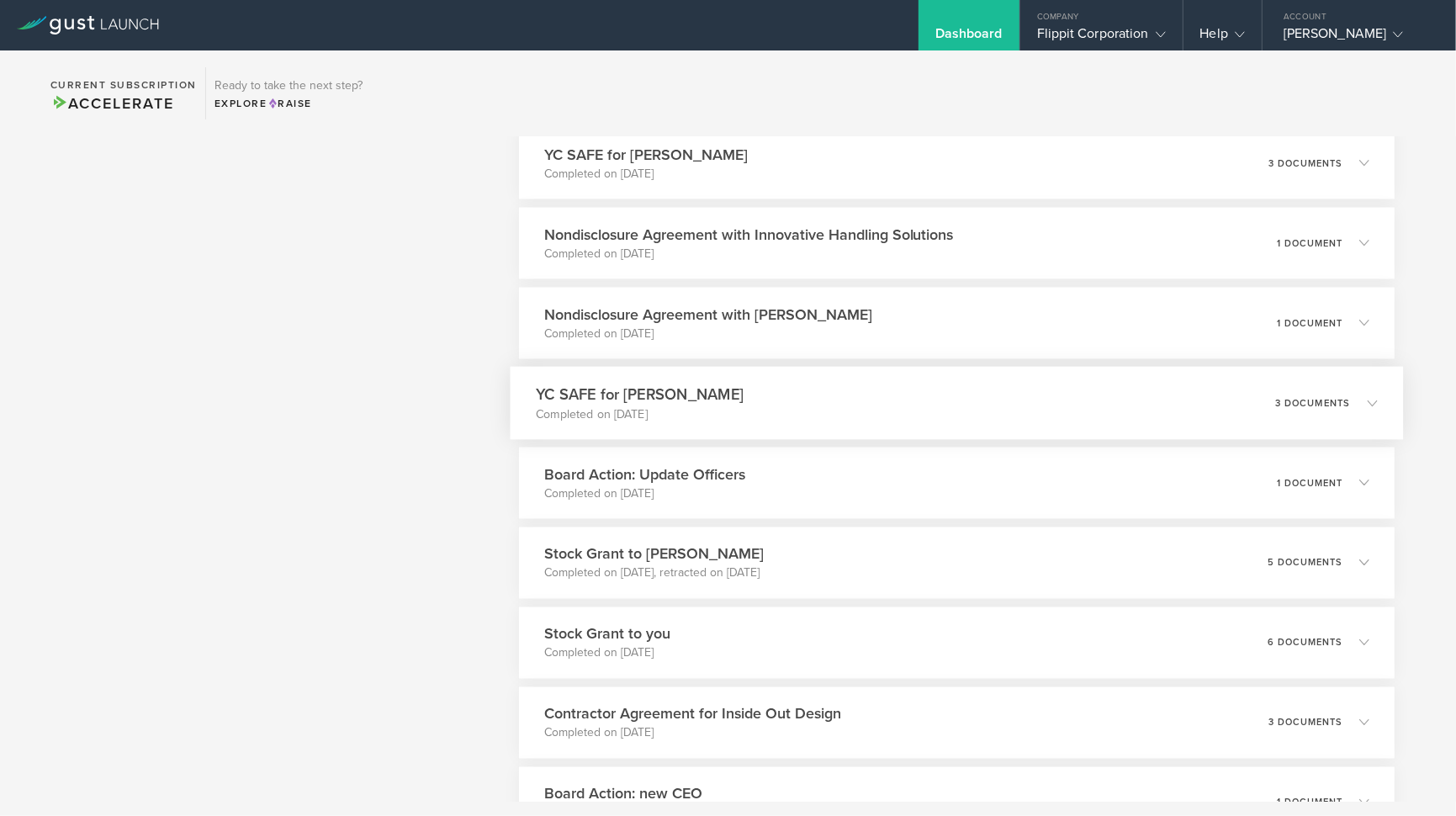
click at [746, 405] on div "YC SAFE for James M. Coombe Completed on May 7, 2024 3 documents" at bounding box center [956, 403] width 893 height 73
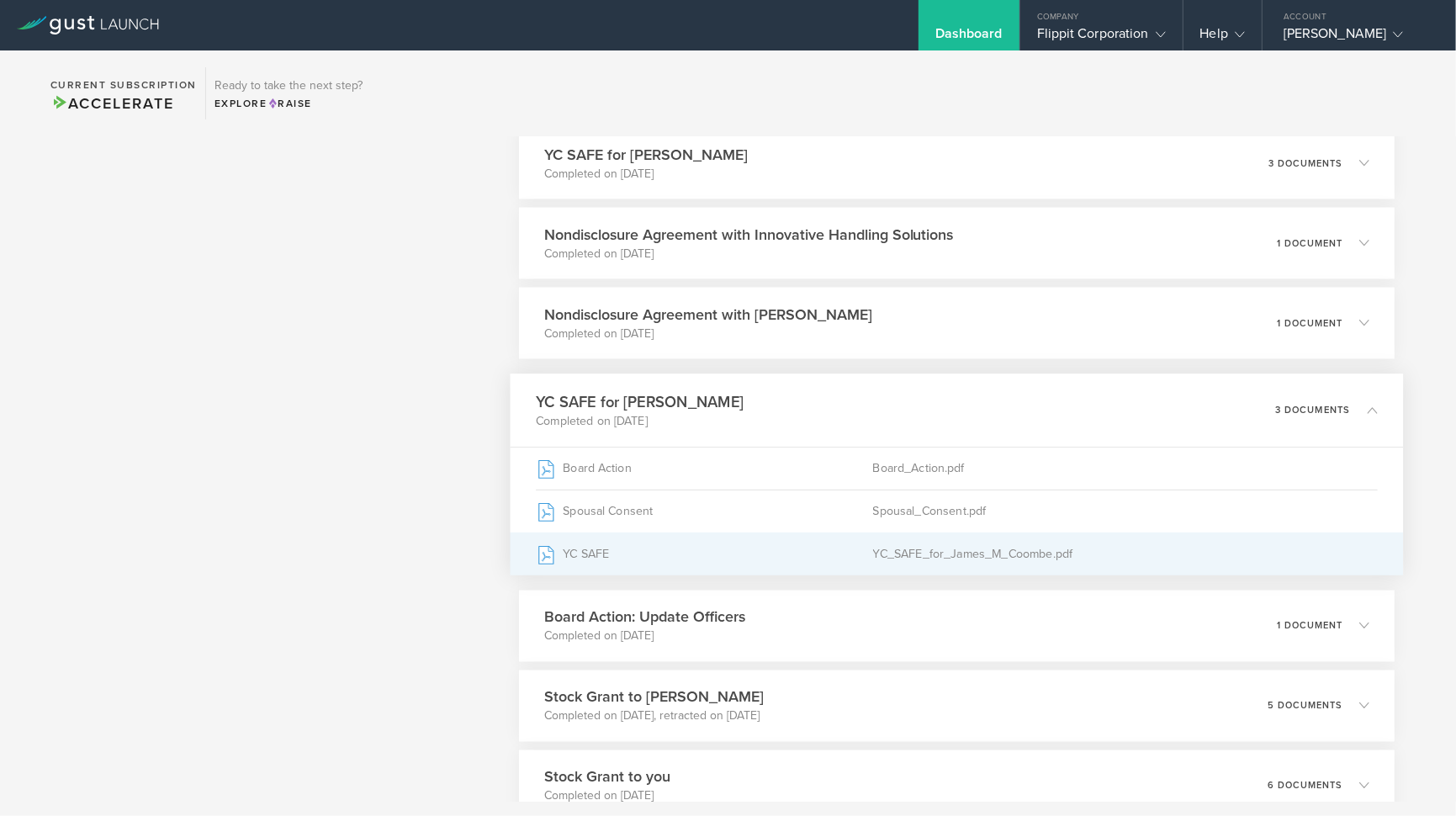
click at [874, 552] on div "YC_SAFE_for_James_M_Coombe.pdf" at bounding box center [1125, 553] width 505 height 42
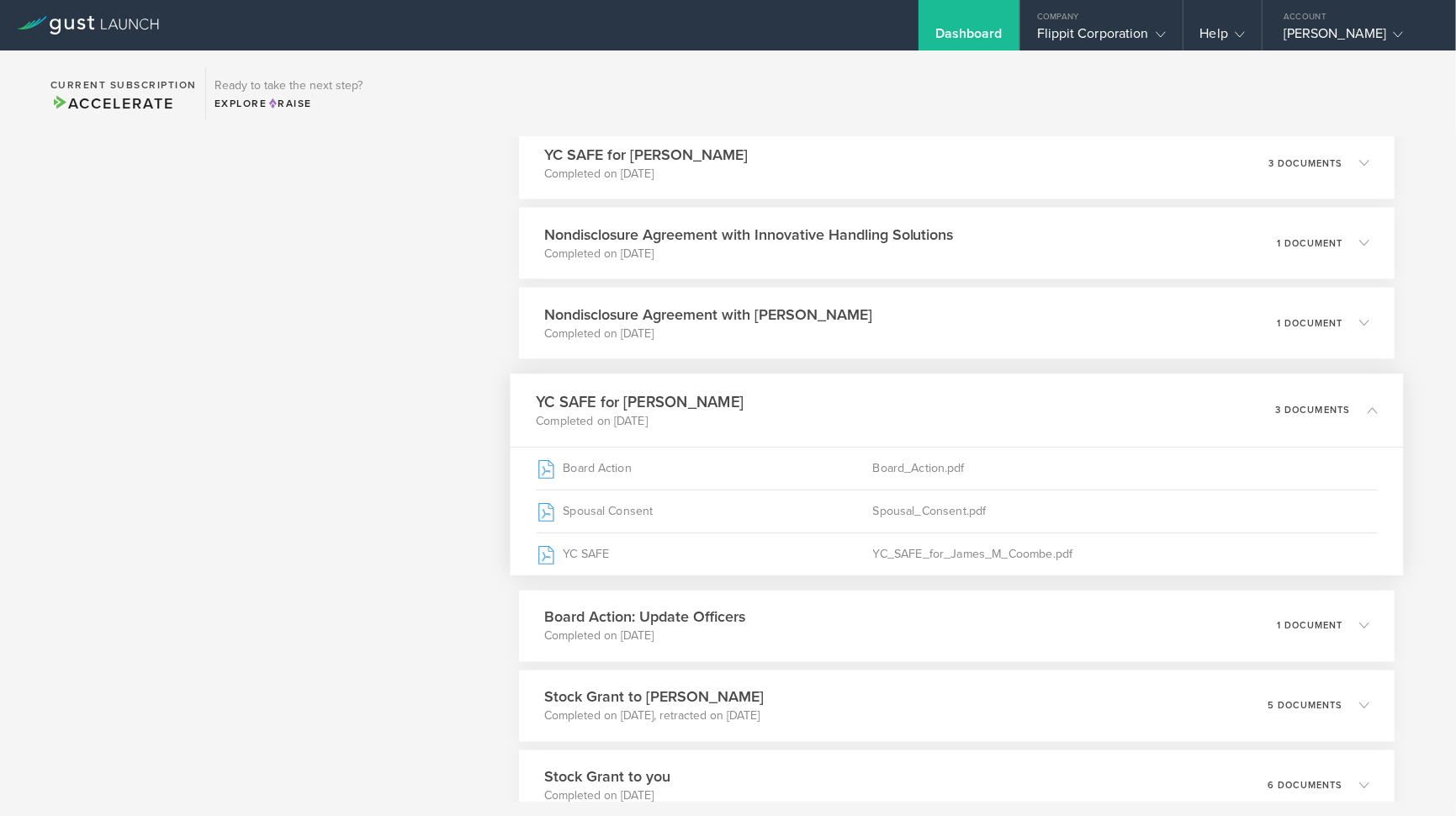
click at [1326, 408] on p "3 documents" at bounding box center [1311, 409] width 75 height 9
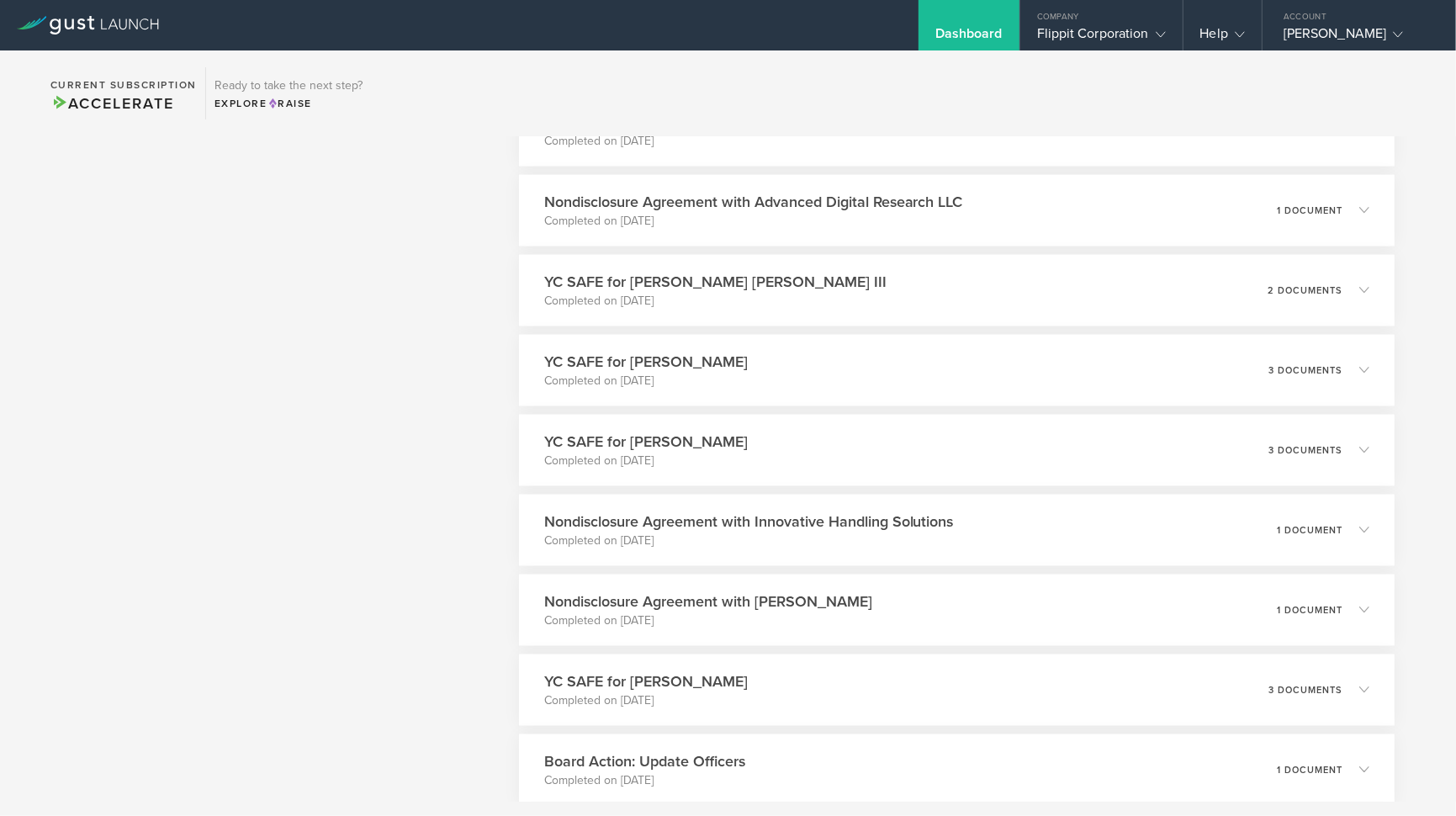
scroll to position [2165, 0]
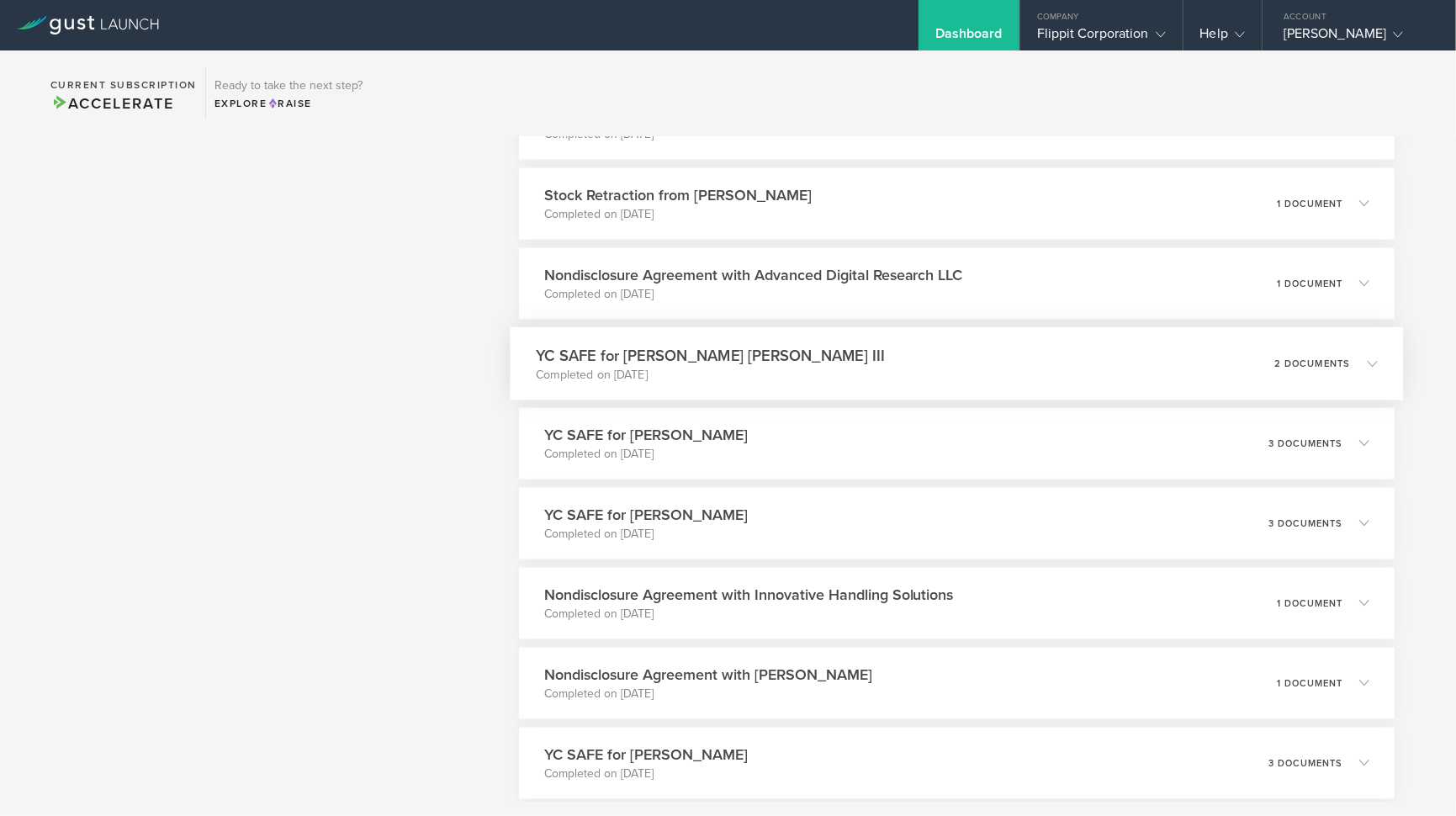
click at [706, 366] on p "Completed on Dec 12, 2024" at bounding box center [710, 374] width 349 height 17
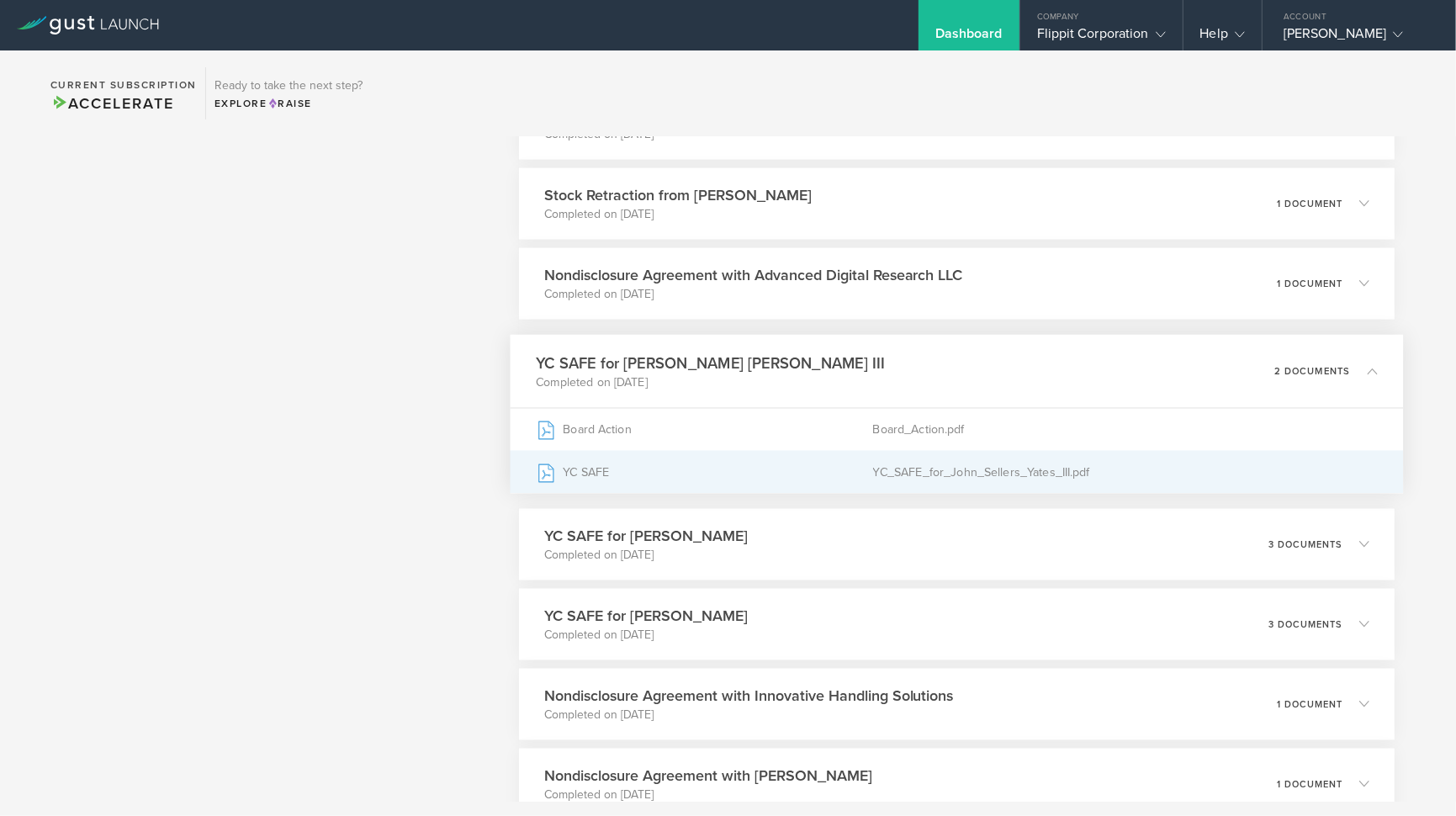
click at [887, 463] on div "YC_SAFE_for_John_Sellers_Yates_III.pdf" at bounding box center [1125, 471] width 505 height 42
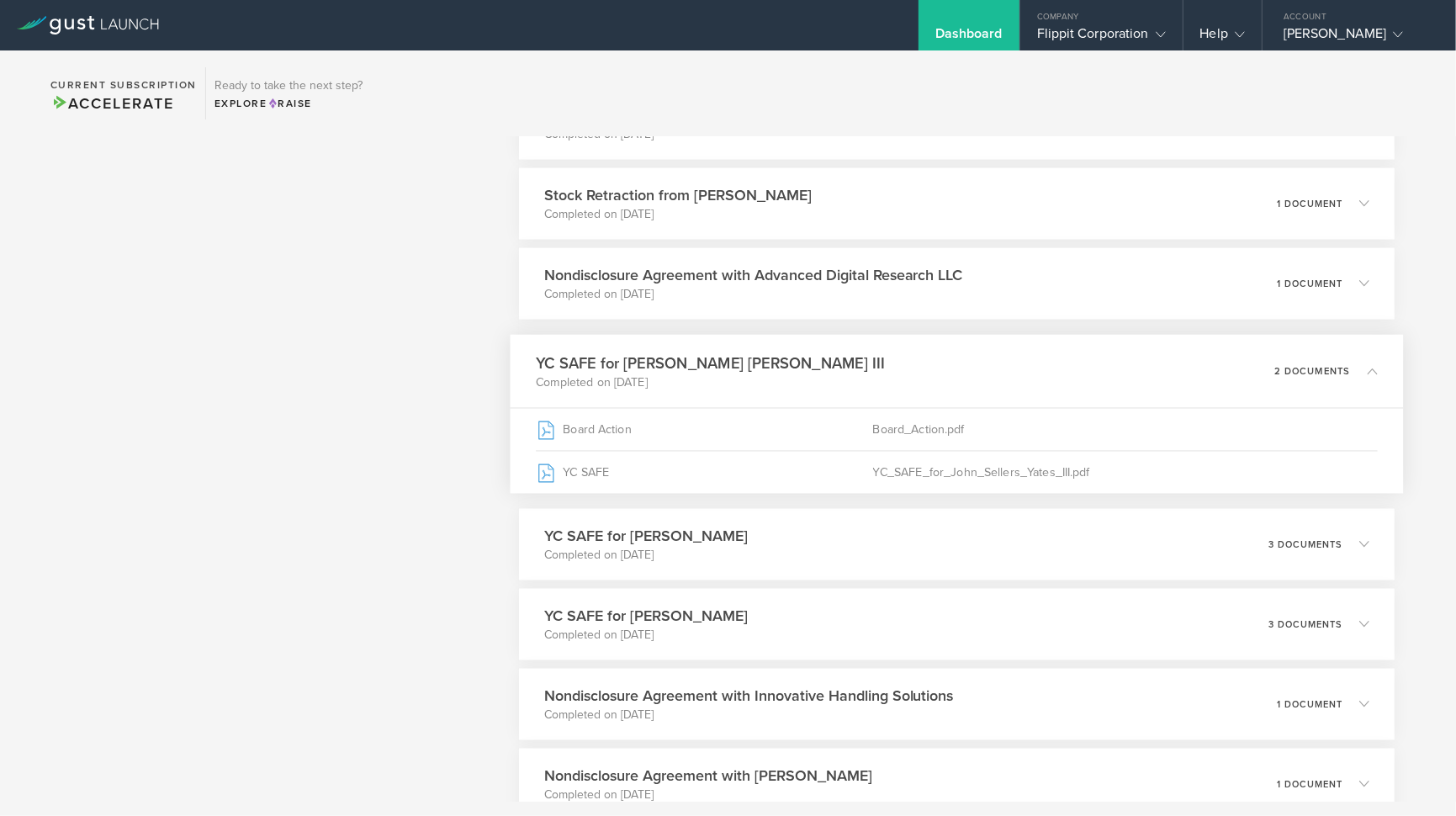
click at [1305, 369] on p "2 documents" at bounding box center [1311, 370] width 76 height 9
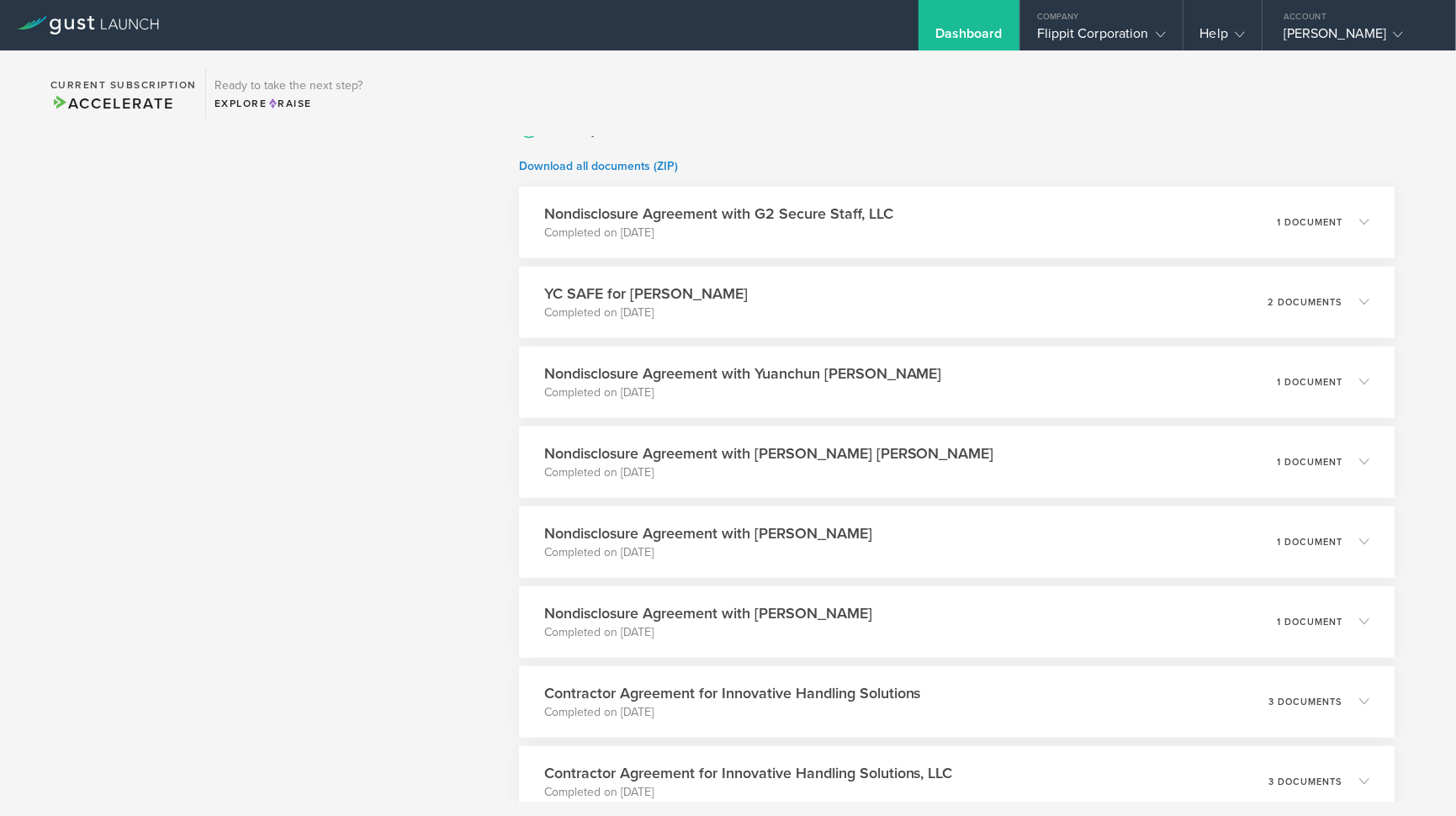
scroll to position [1408, 0]
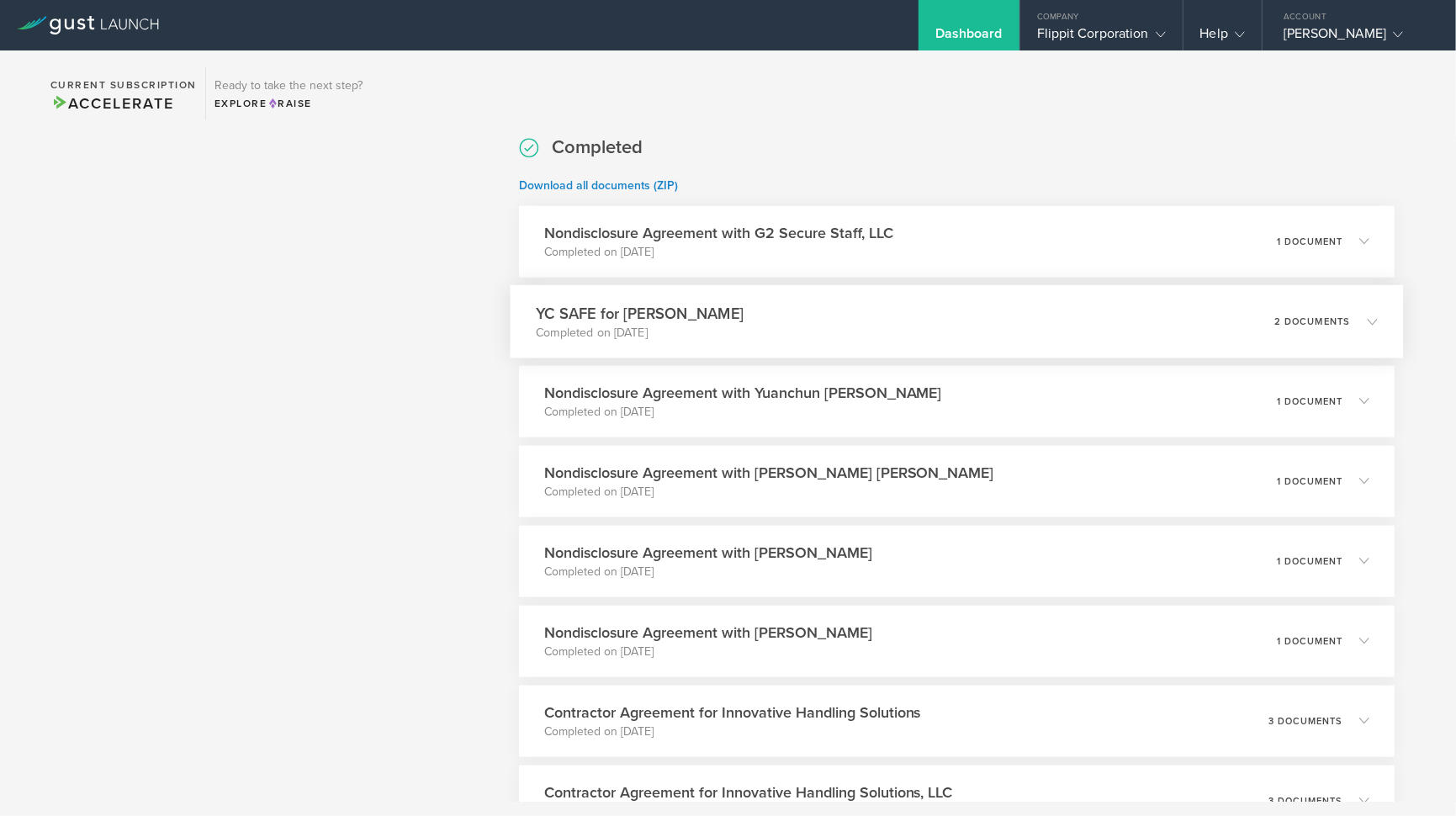
click at [688, 326] on p "Completed on Jun 19, 2025" at bounding box center [639, 332] width 208 height 17
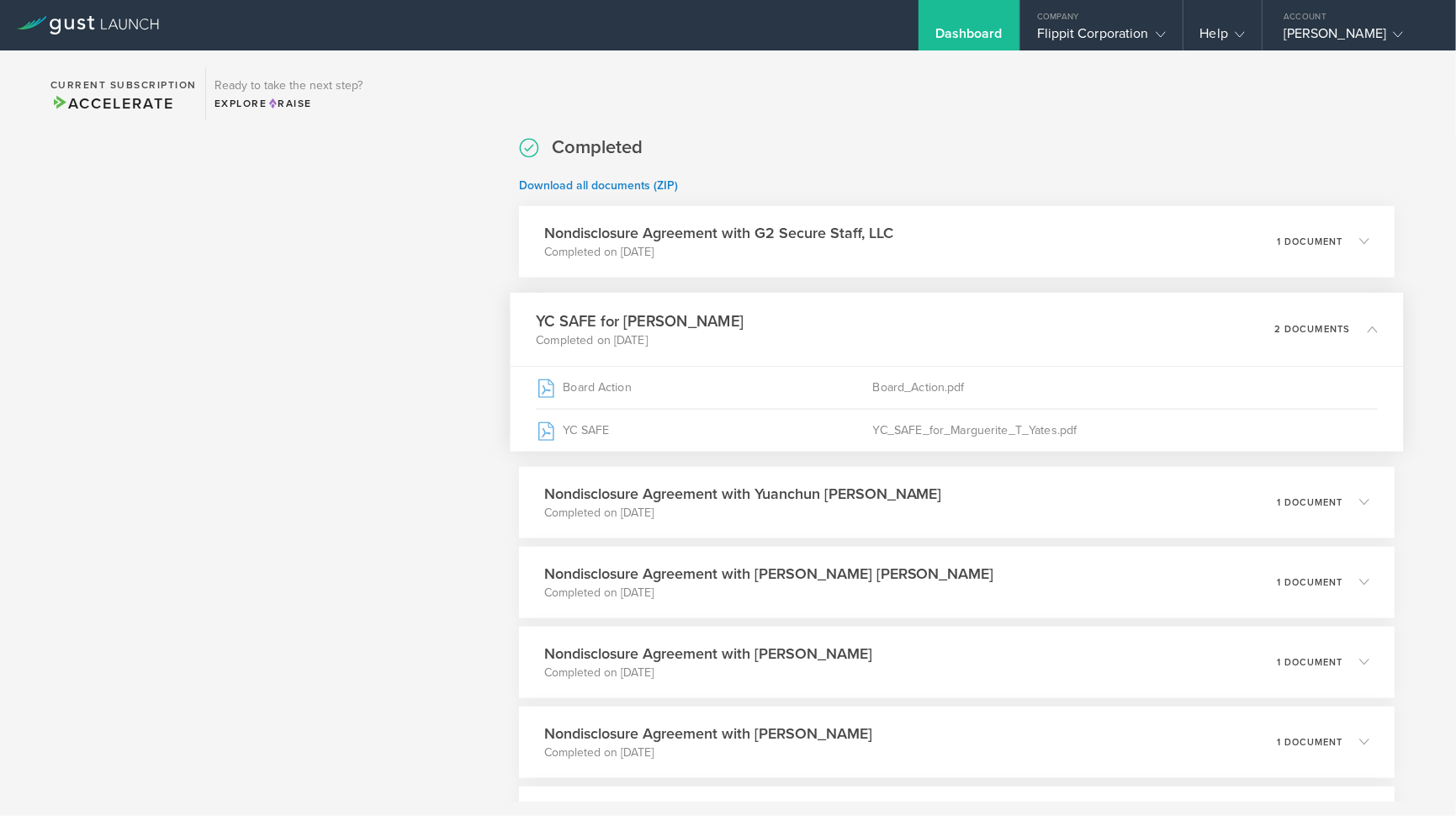
click at [713, 323] on h3 "YC SAFE for Marguerite T. Yates" at bounding box center [639, 320] width 208 height 23
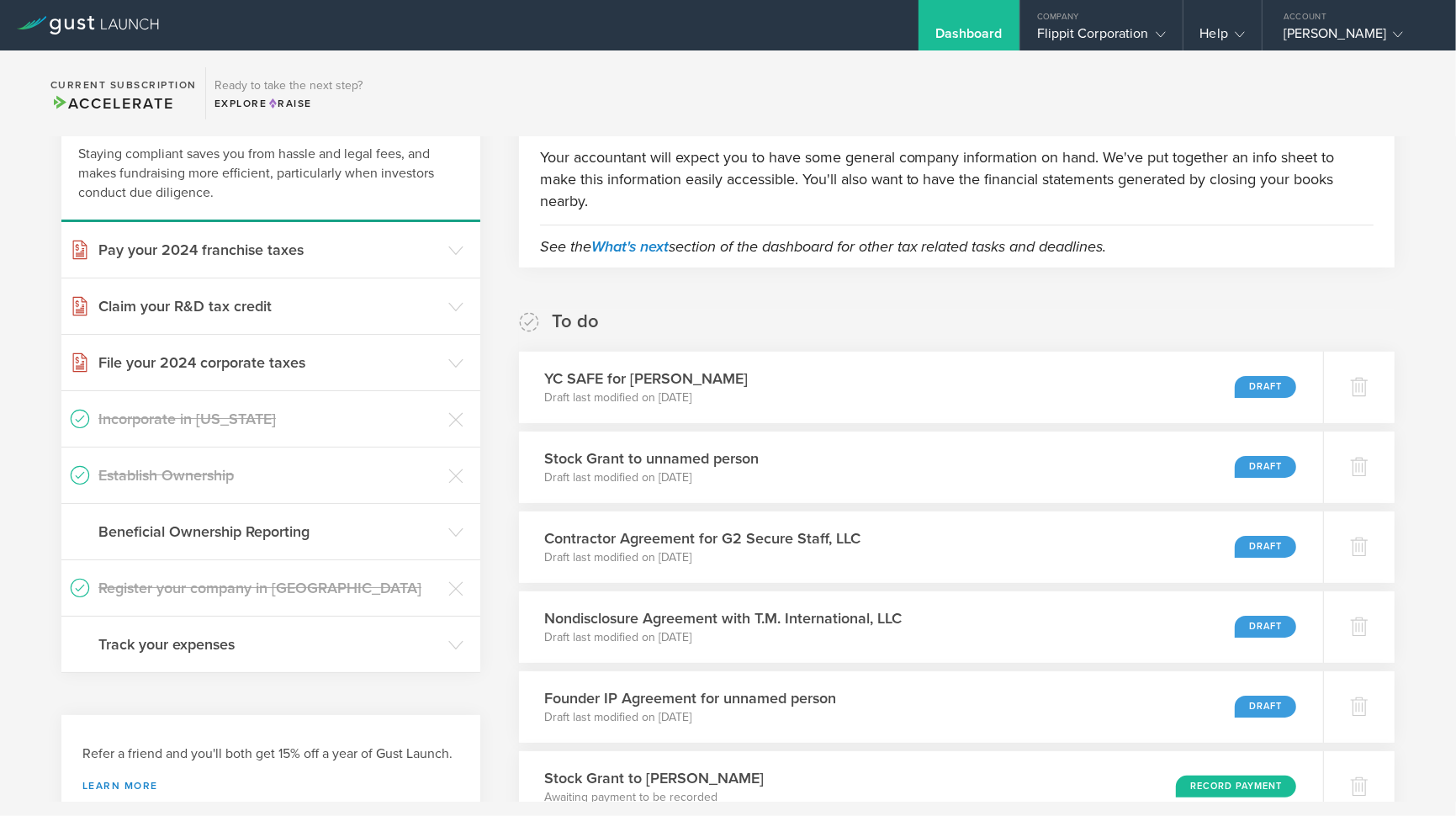
scroll to position [128, 0]
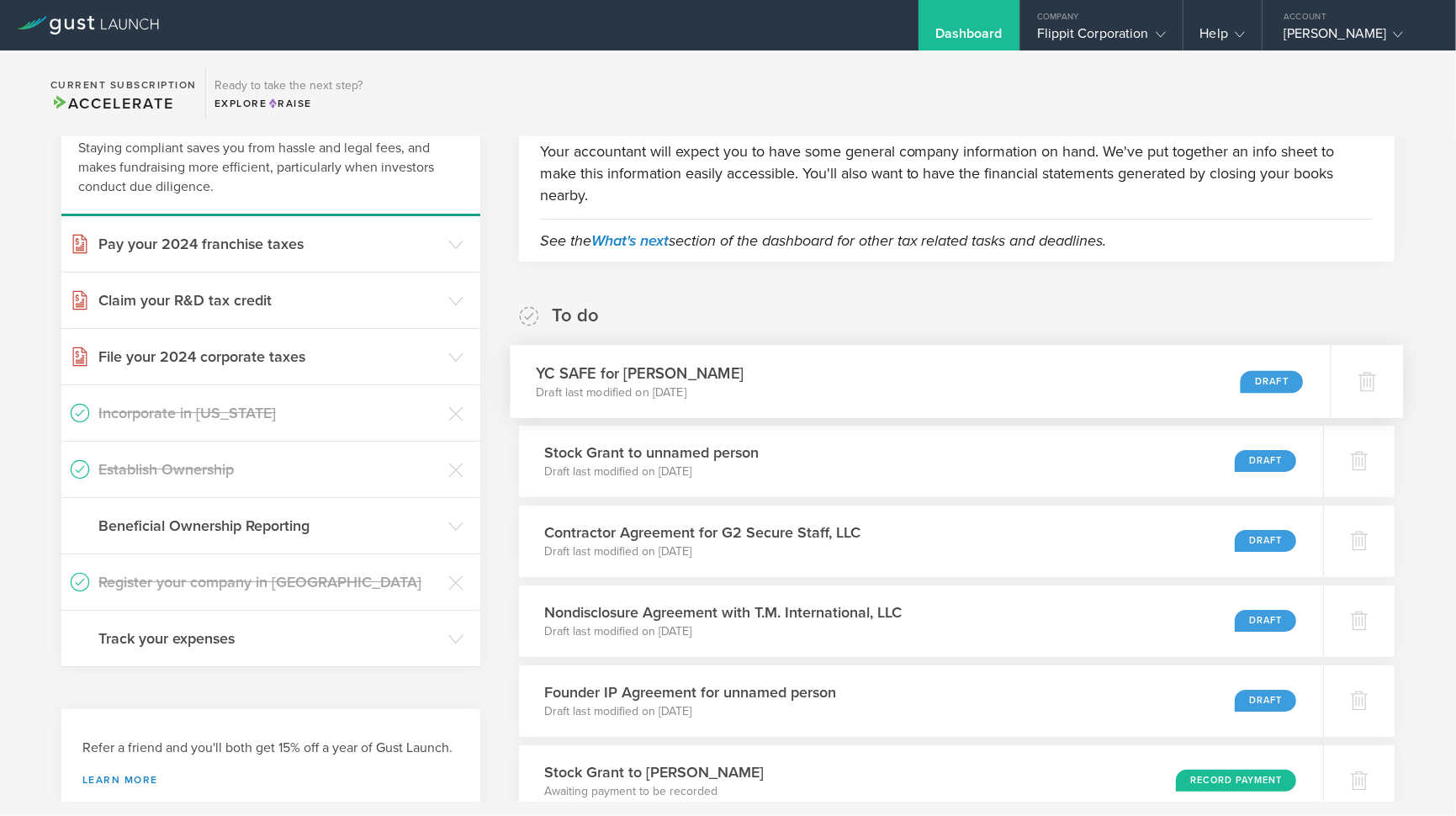
click at [1258, 378] on div "Draft" at bounding box center [1272, 381] width 63 height 23
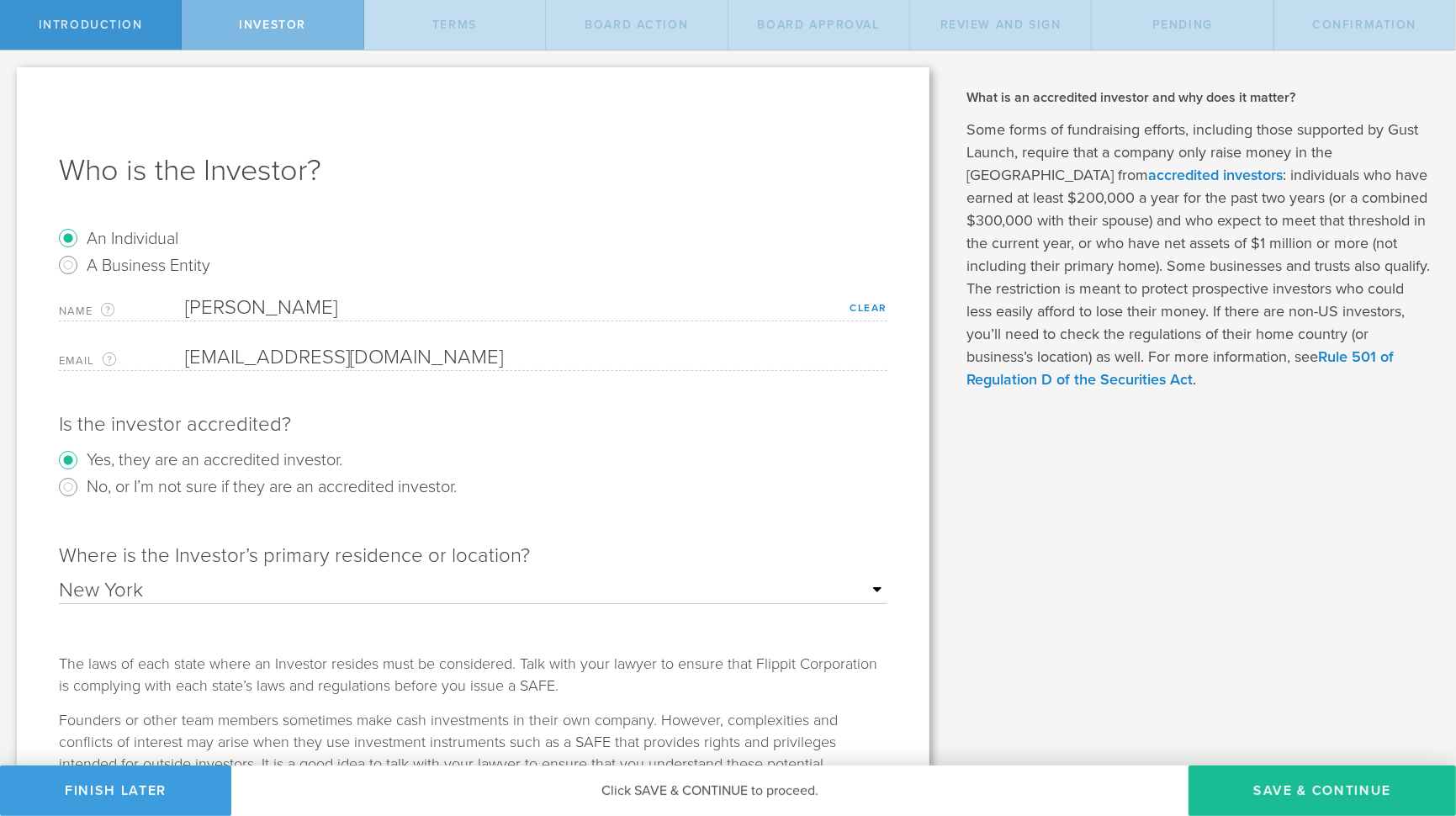
scroll to position [106, 0]
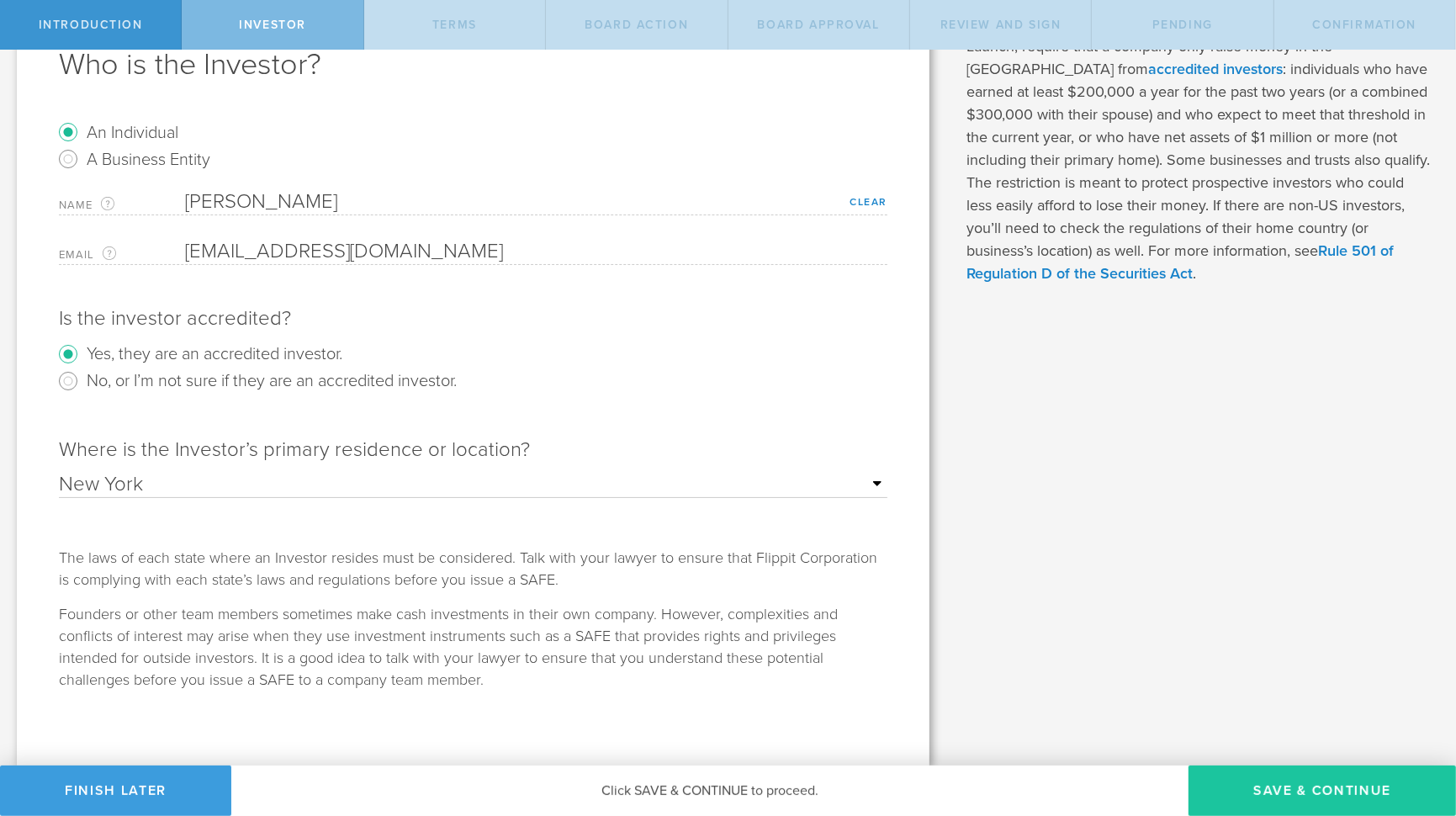
click at [1295, 795] on button "Save & Continue" at bounding box center [1322, 792] width 267 height 51
checkbox input "true"
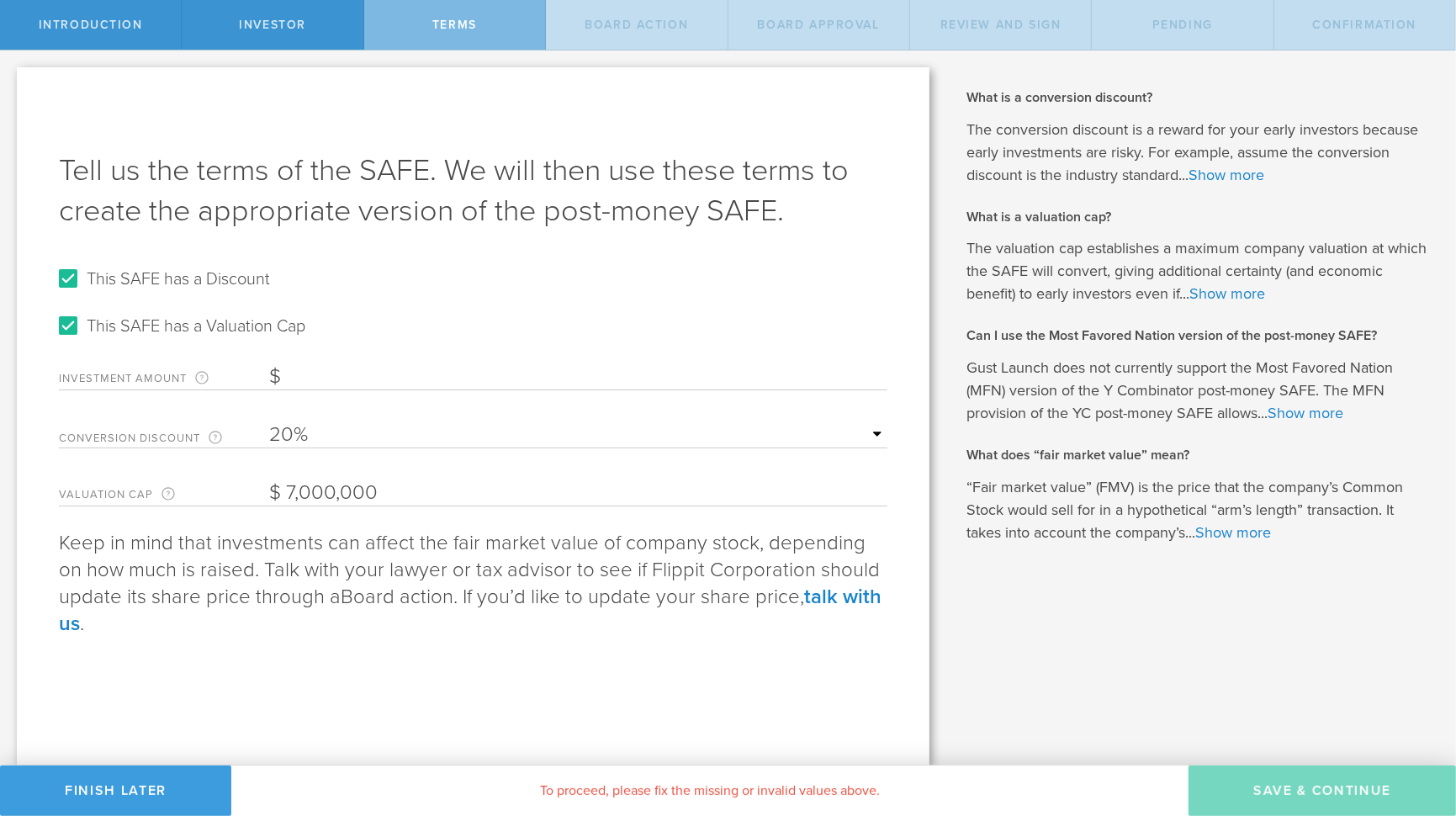
scroll to position [0, 0]
click at [358, 374] on input "Investment Amount The amount (in USD) that this investor is paying for the SAFE." at bounding box center [578, 377] width 618 height 25
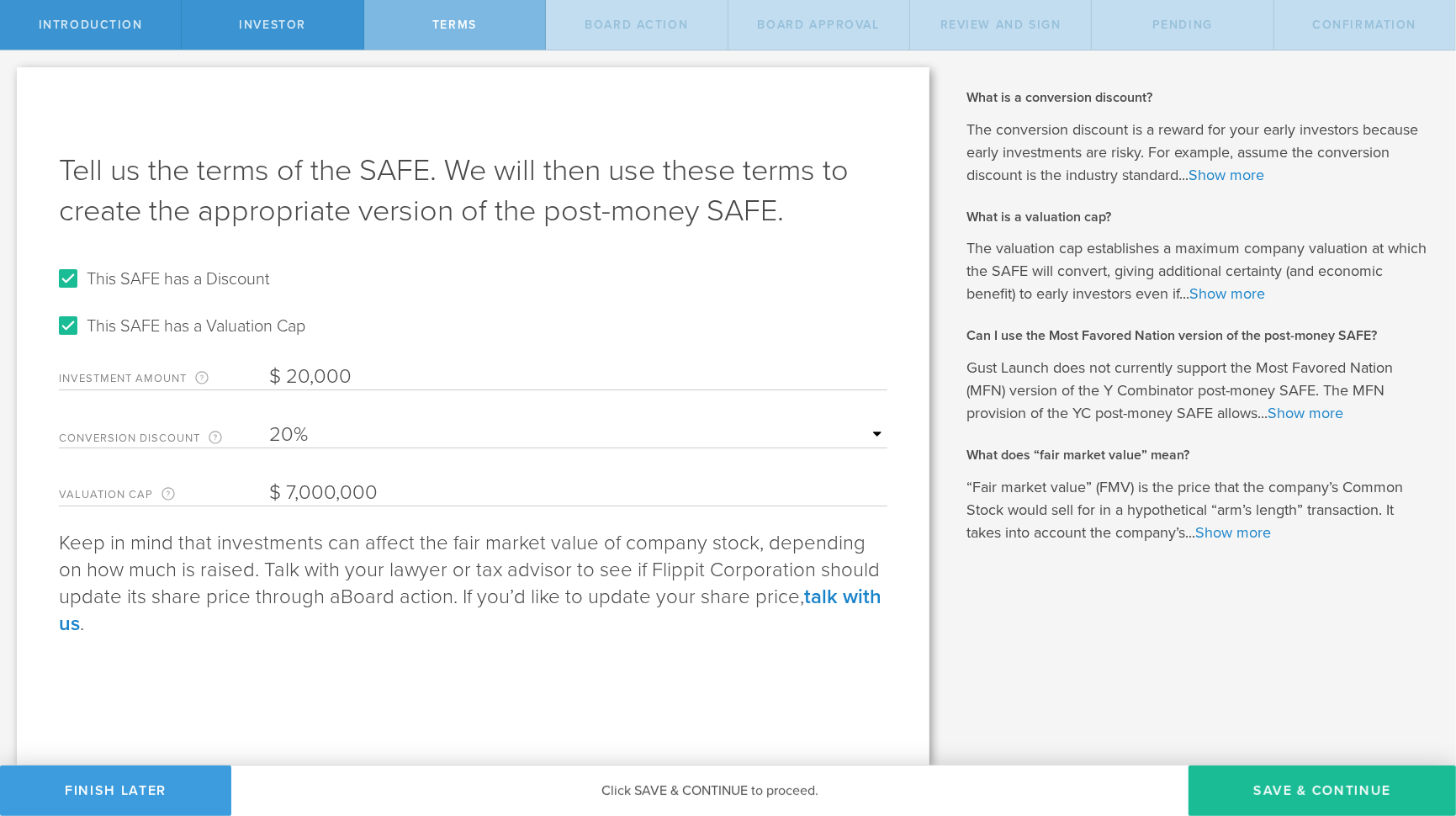
type input "20,000"
click at [1308, 786] on button "Save & Continue" at bounding box center [1322, 792] width 267 height 51
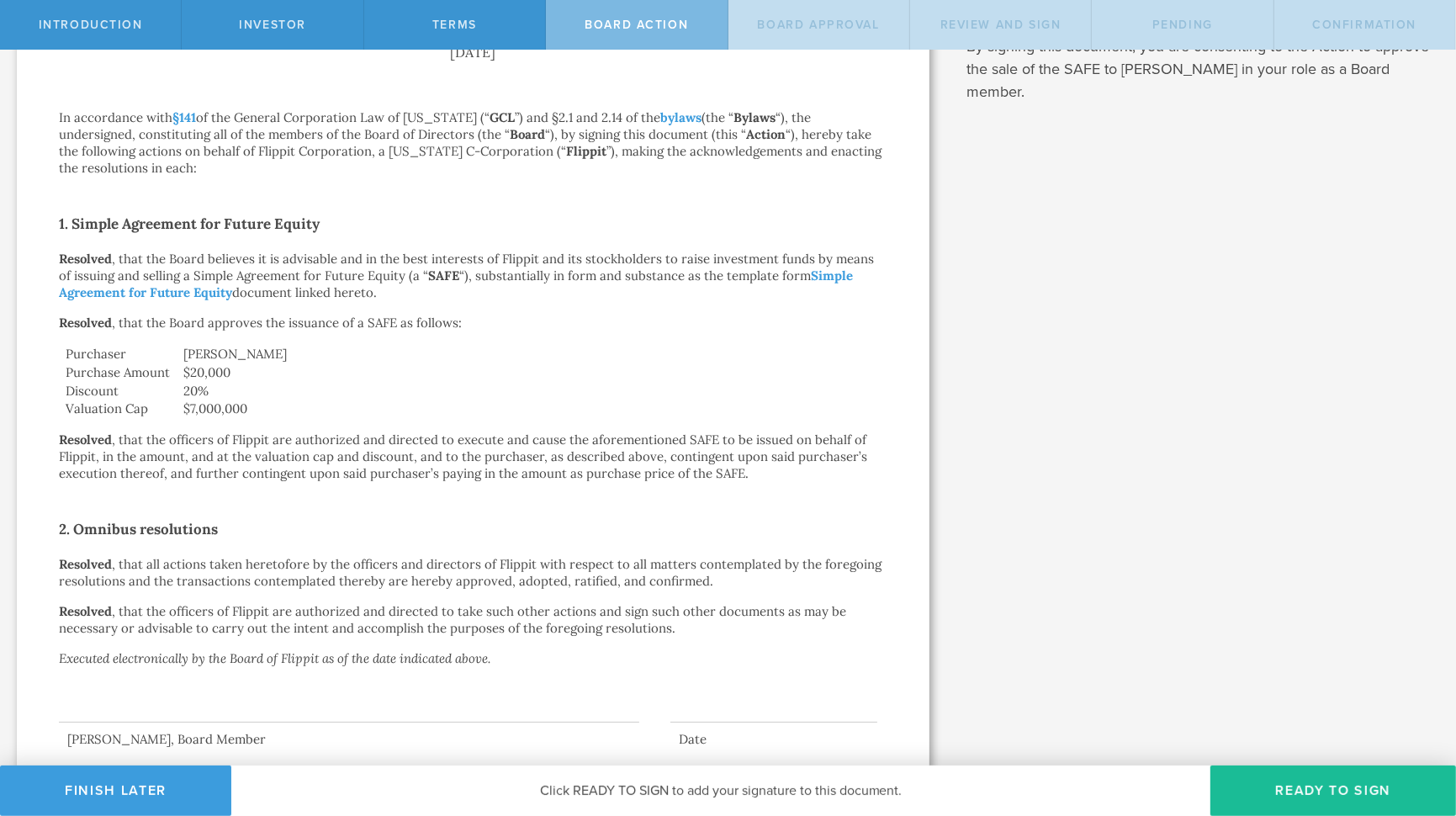
scroll to position [304, 0]
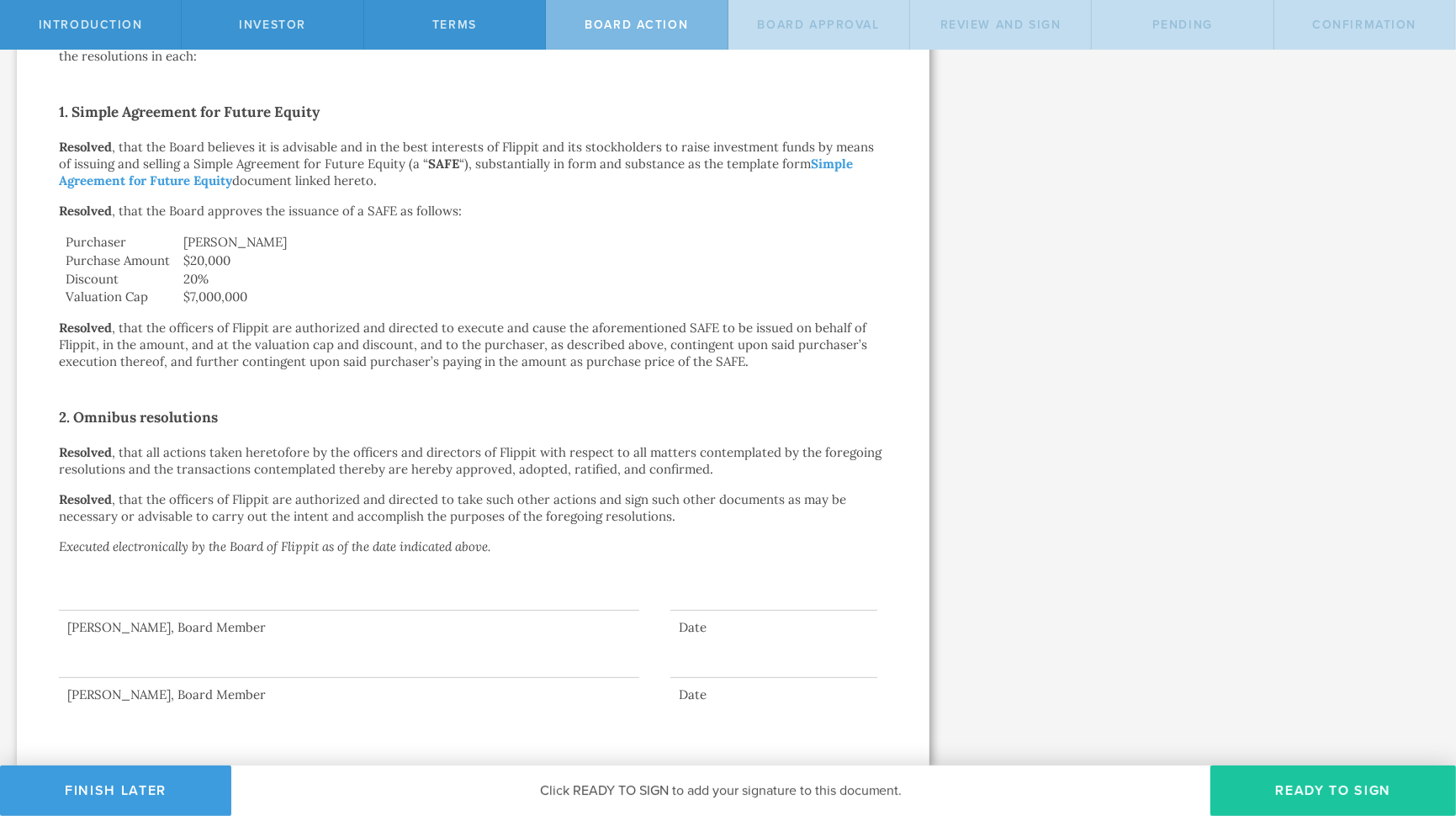
click at [1325, 773] on button "Ready to Sign" at bounding box center [1333, 792] width 246 height 51
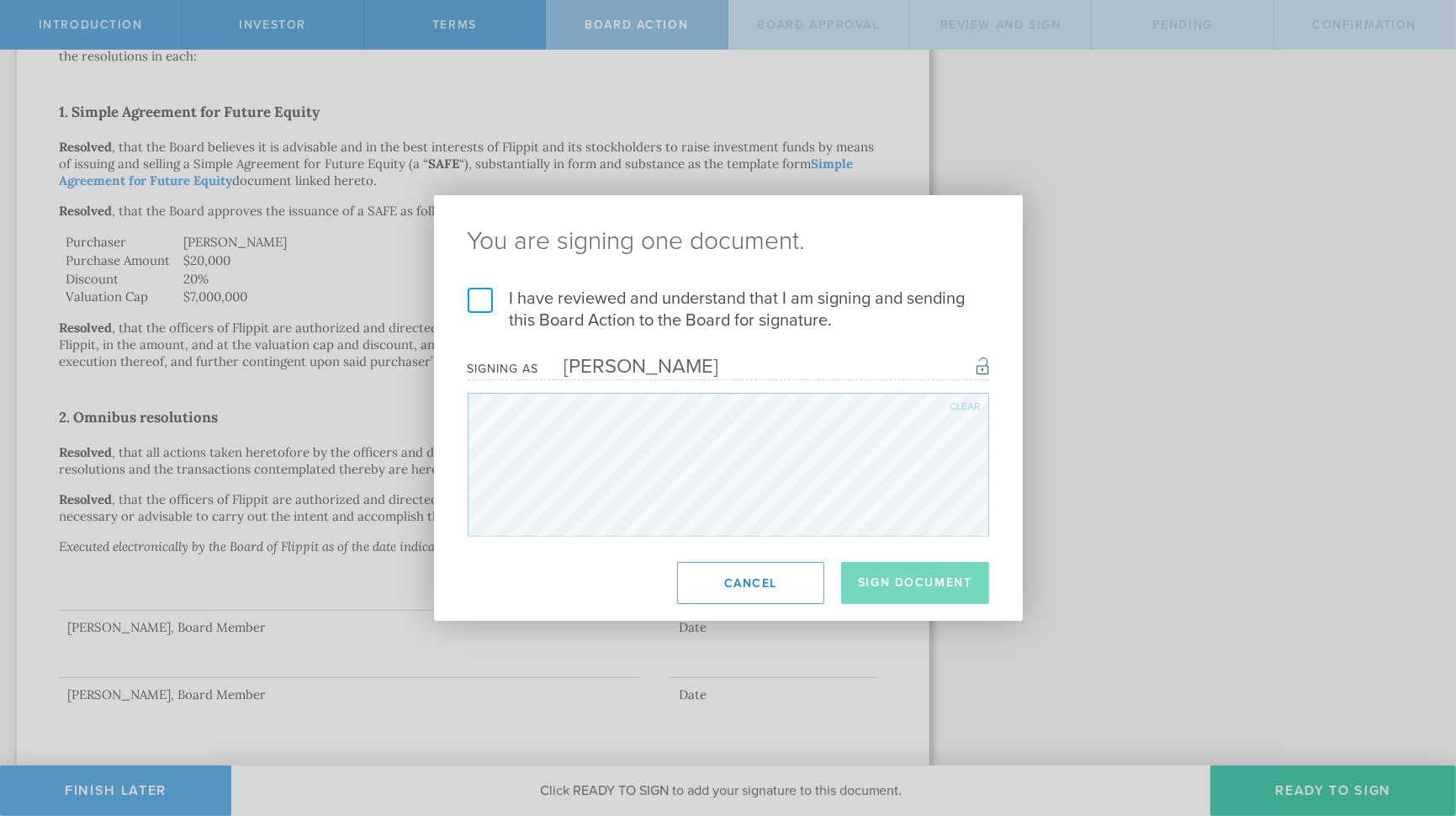
click at [479, 299] on label "I have reviewed and understand that I am signing and sending this Board Action …" at bounding box center [728, 310] width 521 height 44
click at [0, 0] on input "I have reviewed and understand that I am signing and sending this Board Action …" at bounding box center [0, 0] width 0 height 0
click at [905, 580] on button "Sign Document" at bounding box center [915, 583] width 148 height 42
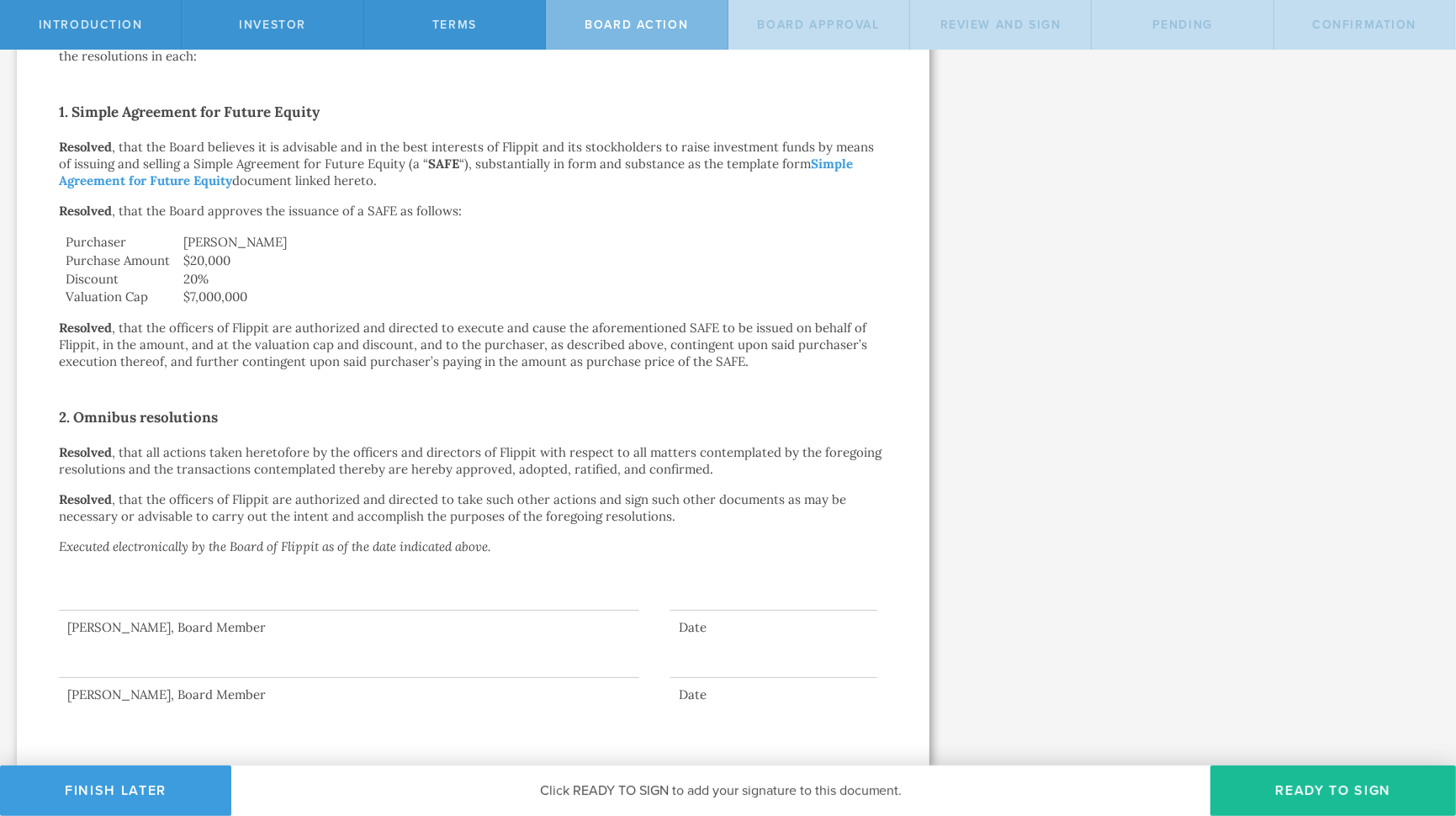
scroll to position [0, 0]
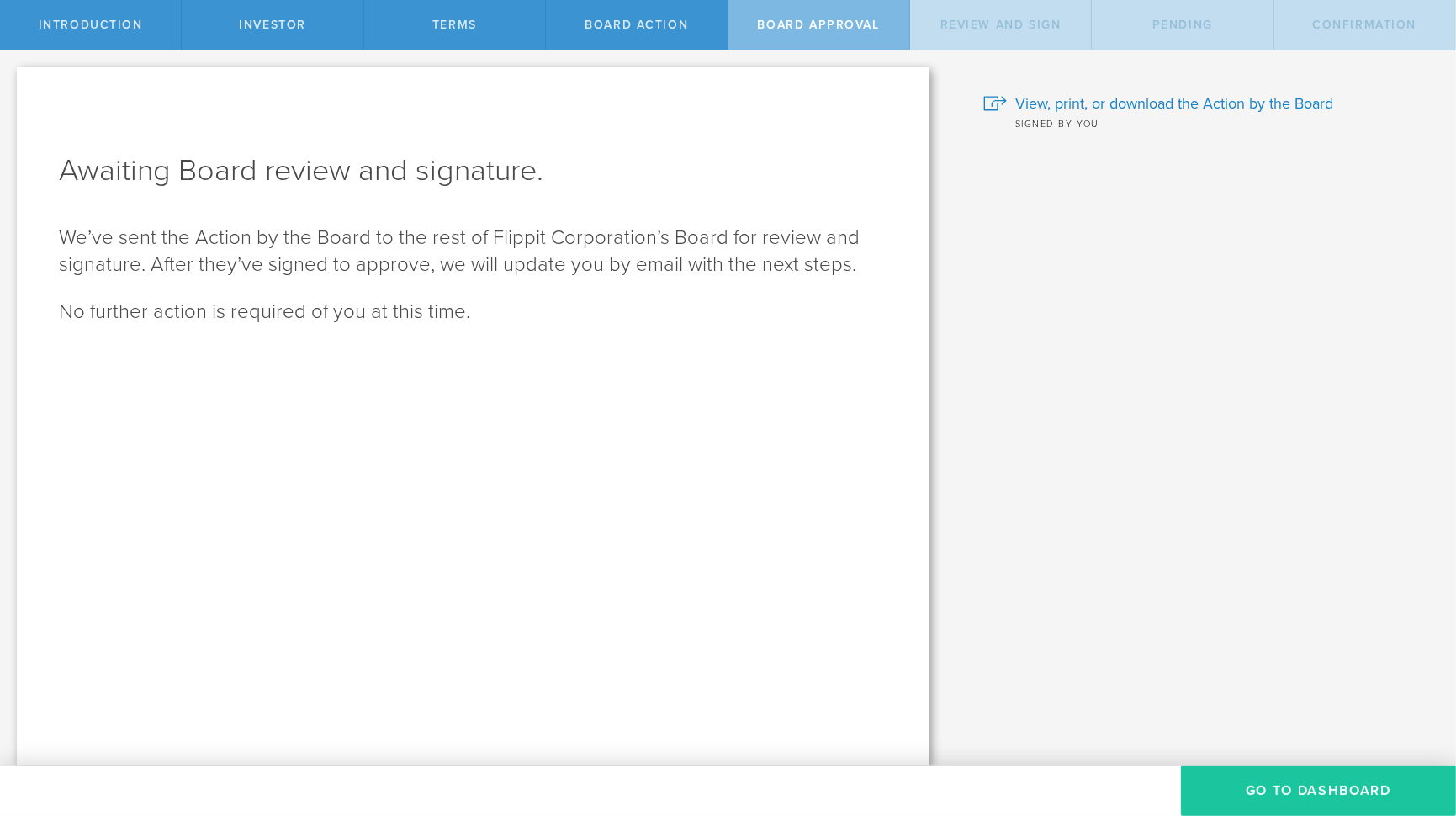
click at [1317, 792] on button "Go To Dashboard" at bounding box center [1318, 792] width 275 height 51
